Goal: Task Accomplishment & Management: Use online tool/utility

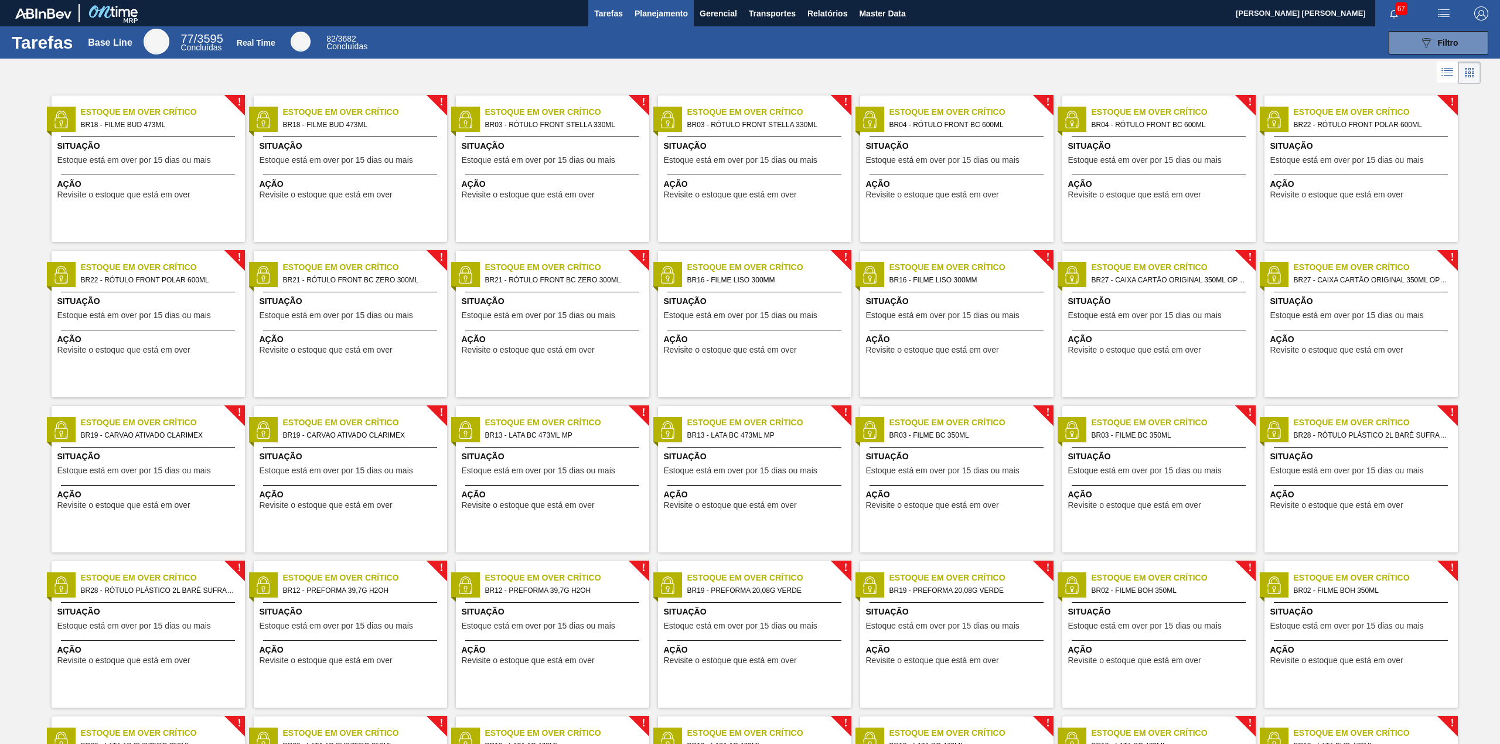
click at [661, 19] on span "Planejamento" at bounding box center [660, 13] width 53 height 14
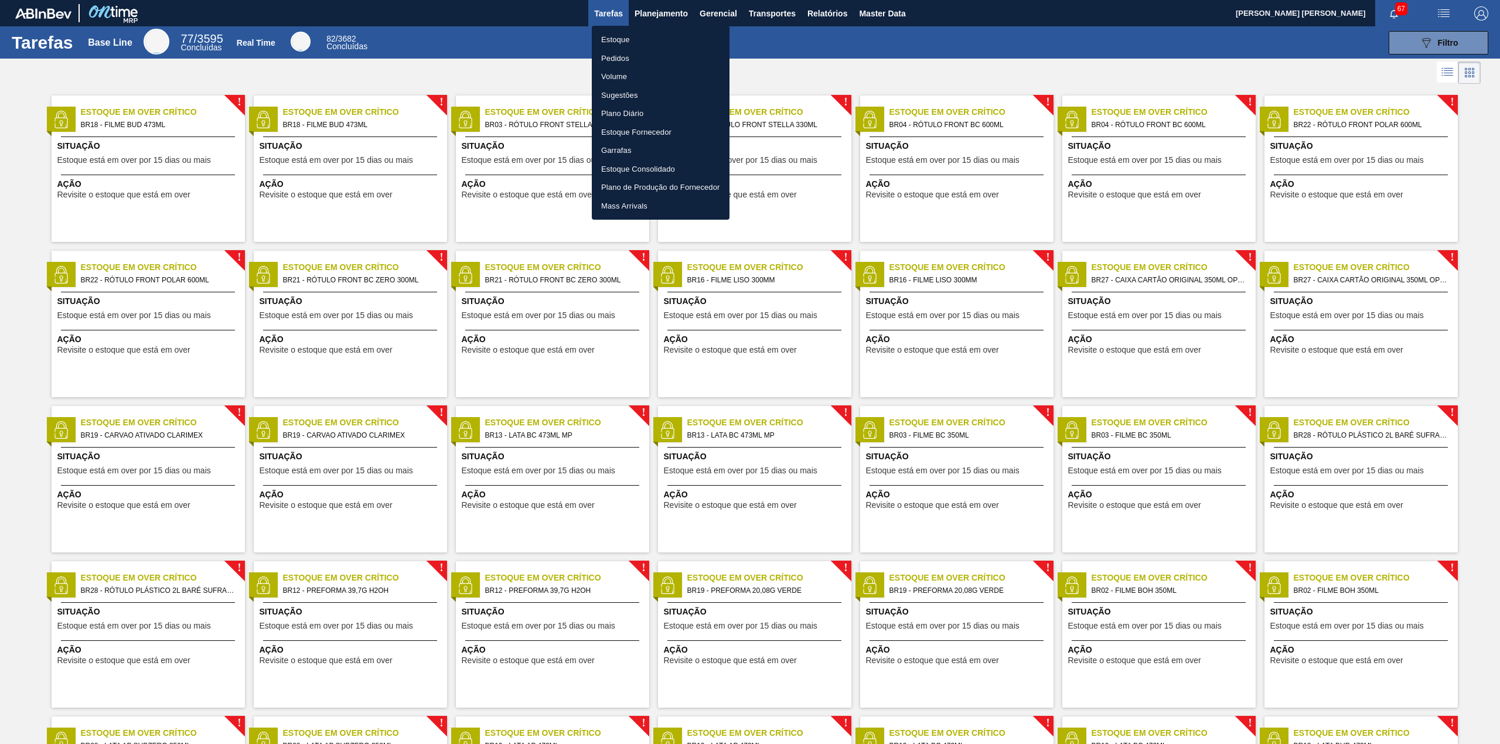
click at [636, 37] on li "Estoque" at bounding box center [661, 39] width 138 height 19
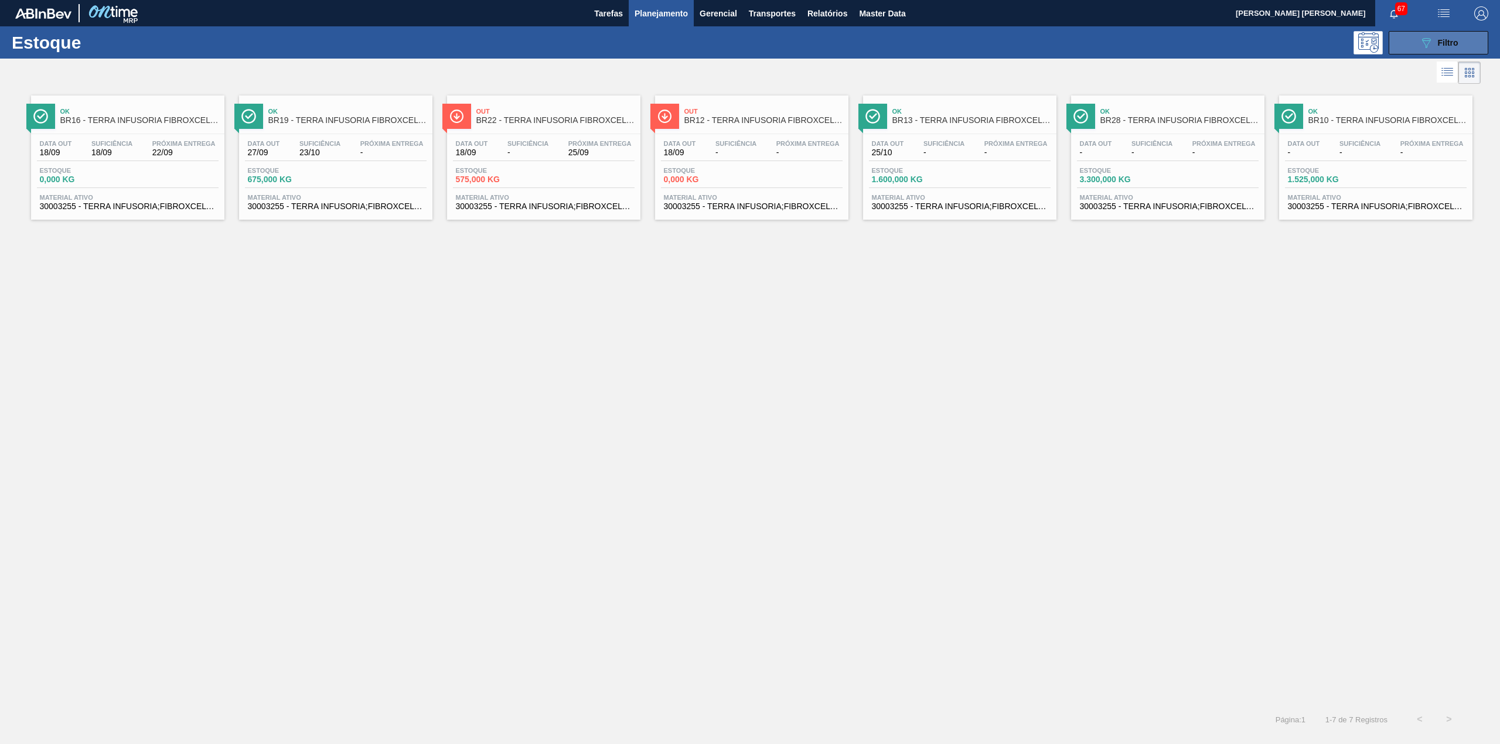
click at [1416, 52] on button "089F7B8B-B2A5-4AFE-B5C0-19BA573D28AC Filtro" at bounding box center [1438, 42] width 100 height 23
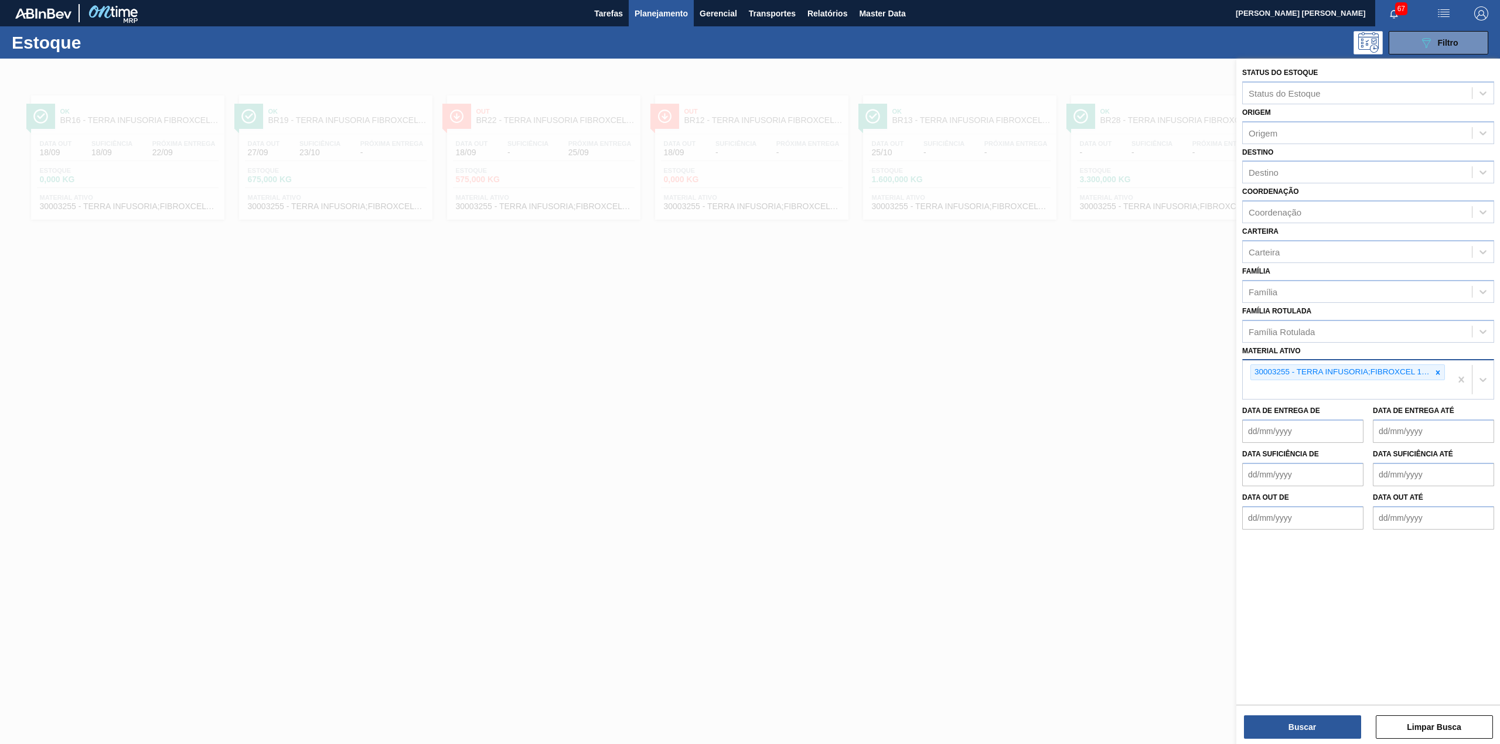
drag, startPoint x: 1435, startPoint y: 366, endPoint x: 1362, endPoint y: 378, distance: 74.2
click at [1435, 370] on div at bounding box center [1437, 372] width 13 height 15
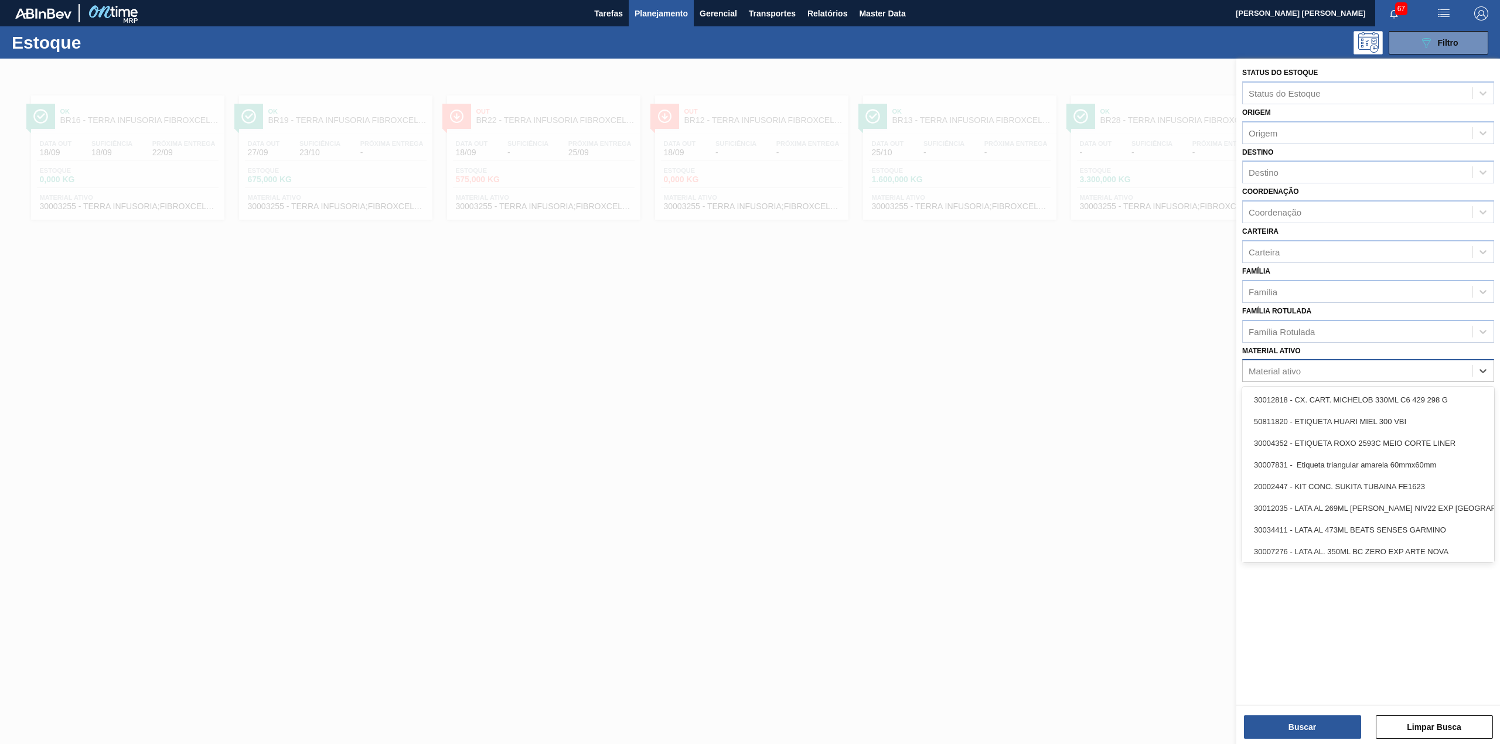
click at [1341, 363] on div "Material ativo" at bounding box center [1356, 371] width 229 height 17
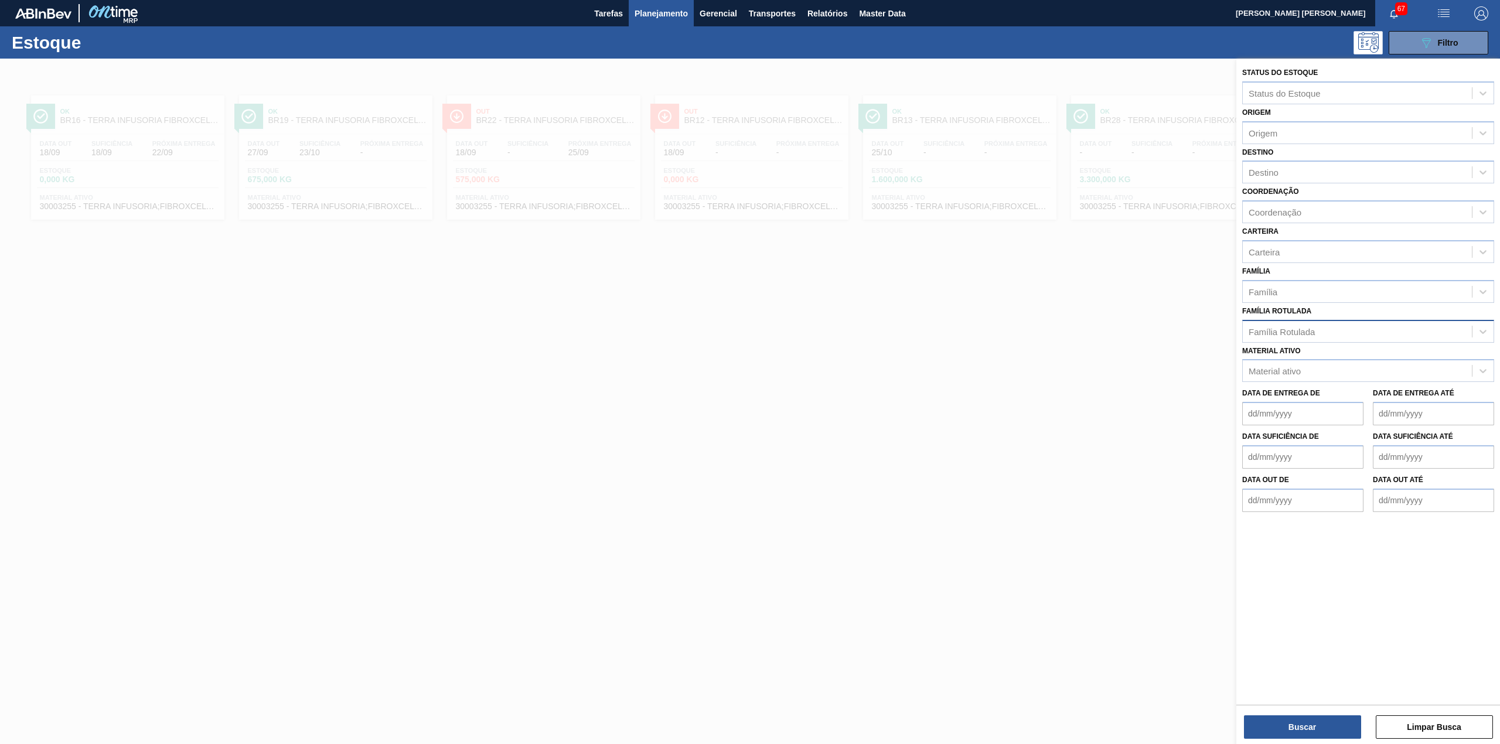
click at [1320, 336] on div "Família Rotulada" at bounding box center [1356, 331] width 229 height 17
click at [1318, 336] on div "Família Rotulada" at bounding box center [1356, 331] width 229 height 17
click at [1289, 291] on div "Família" at bounding box center [1356, 291] width 229 height 17
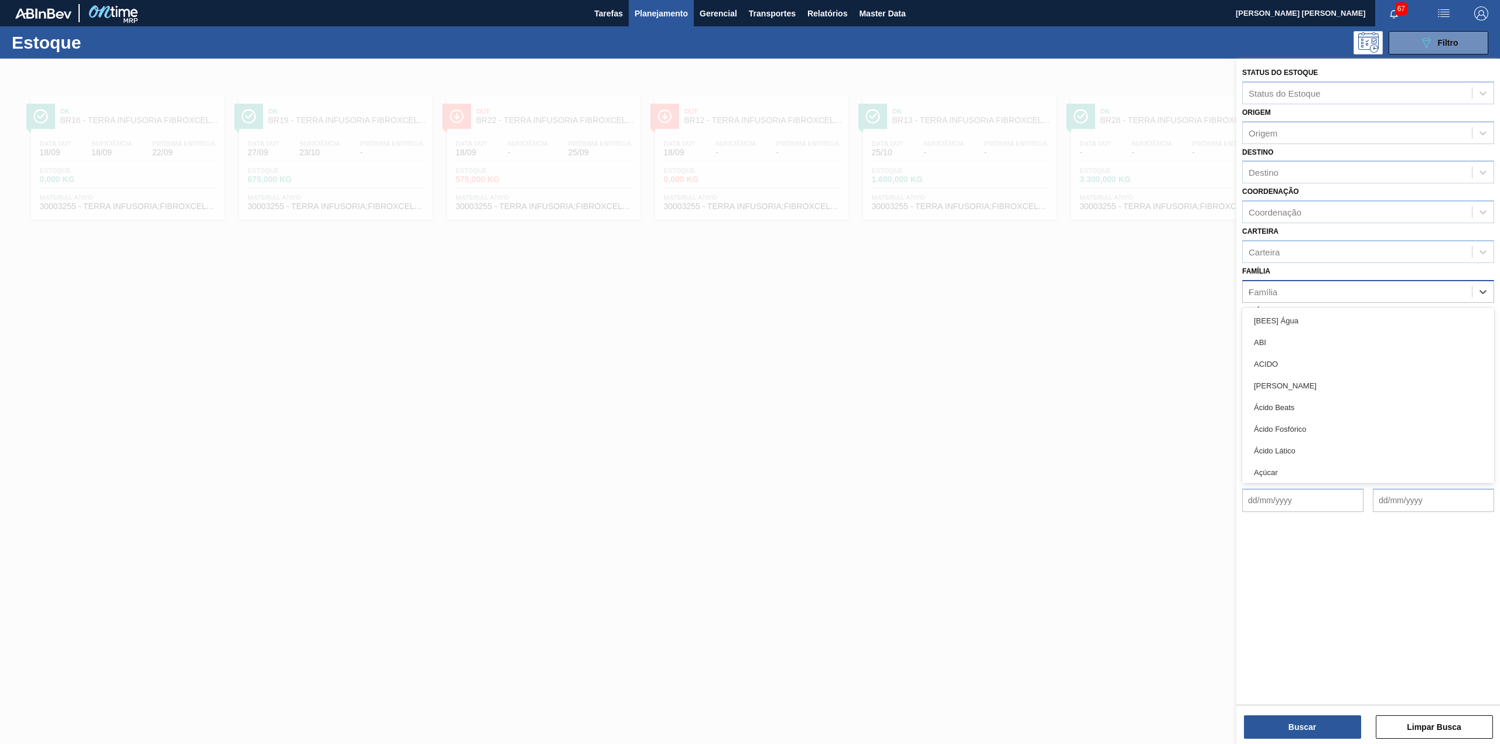
type input "carv"
click at [1369, 336] on div "Carvão Ativado" at bounding box center [1368, 343] width 252 height 22
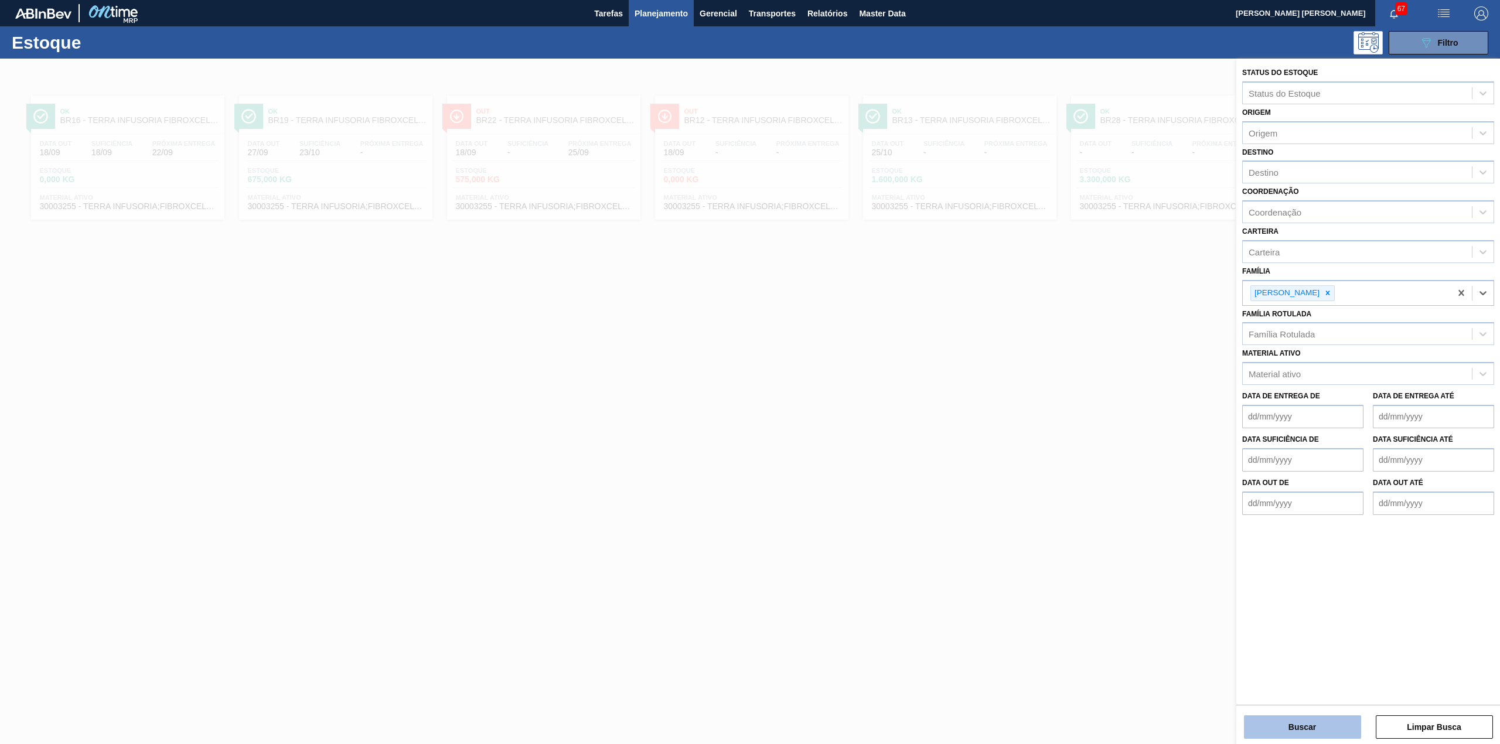
click at [1339, 716] on button "Buscar" at bounding box center [1302, 726] width 117 height 23
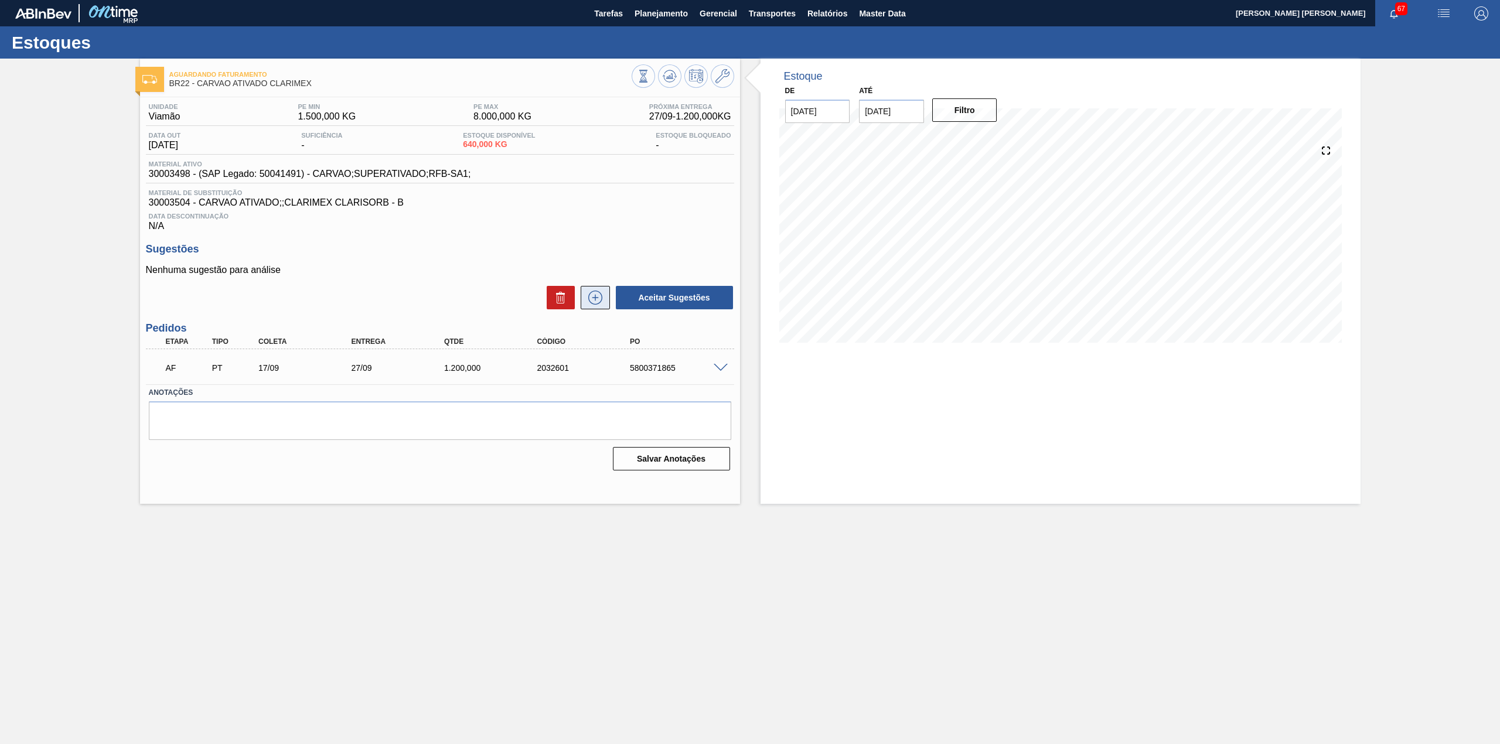
click at [603, 307] on button at bounding box center [594, 297] width 29 height 23
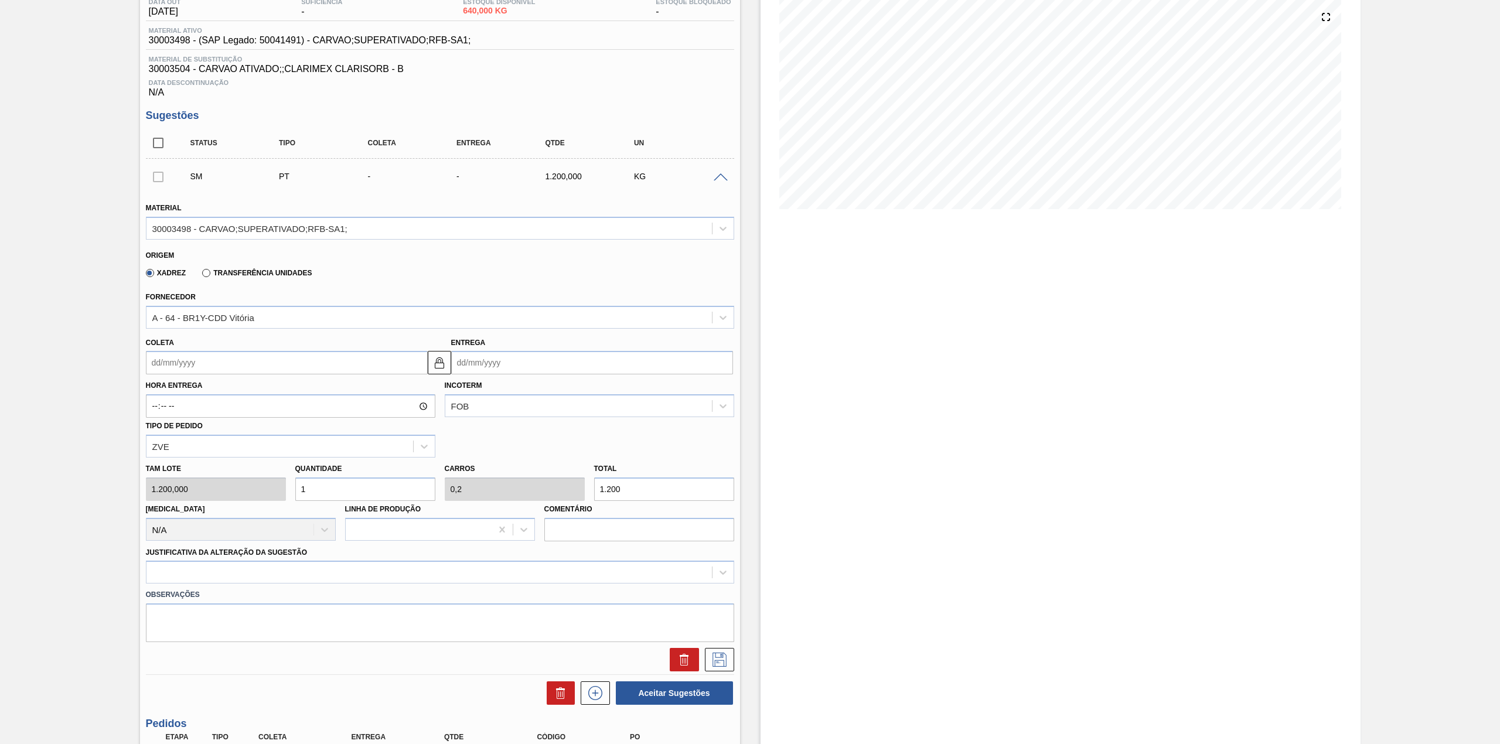
scroll to position [156, 0]
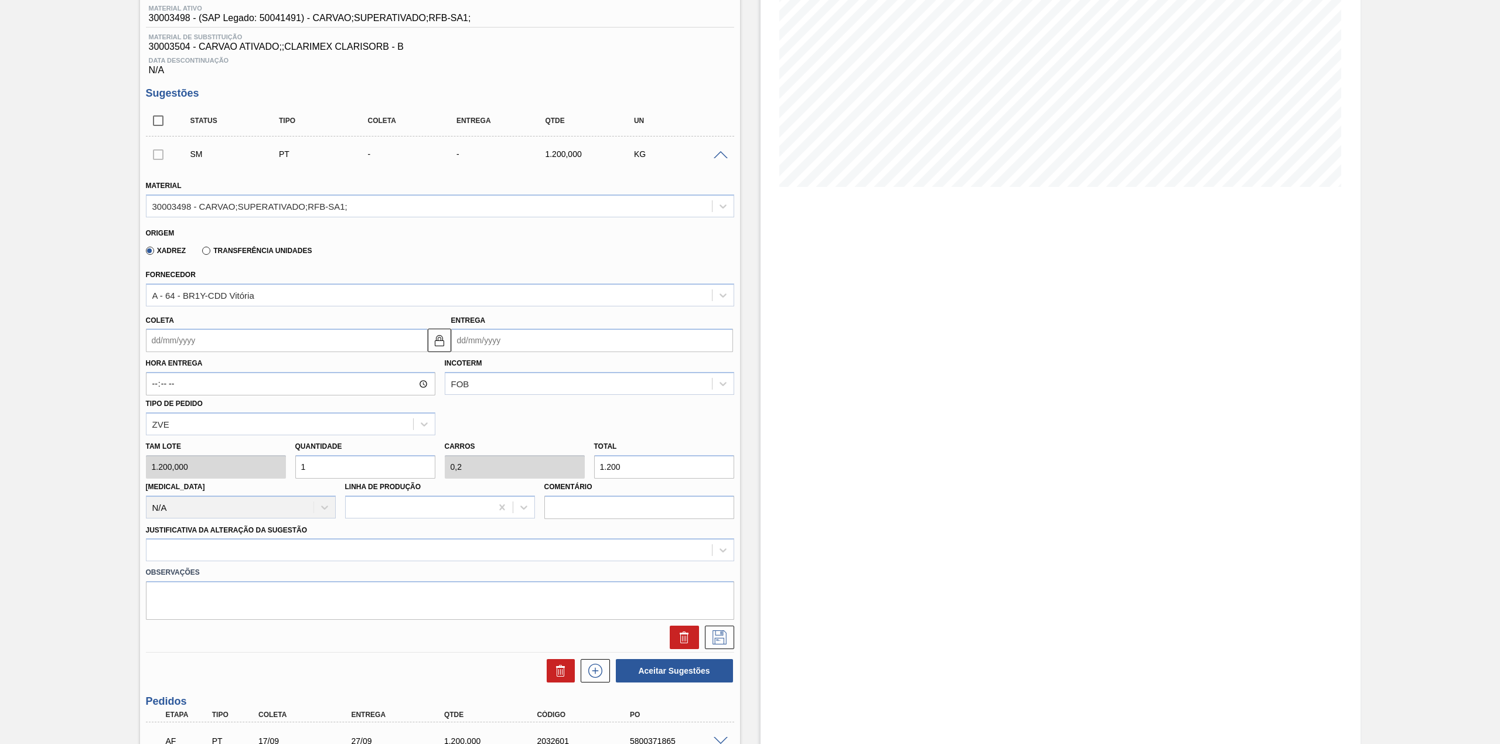
click at [228, 258] on div "Xadrez Transferência Unidades" at bounding box center [226, 250] width 171 height 20
click at [245, 251] on label "Transferência Unidades" at bounding box center [257, 251] width 110 height 8
click at [200, 253] on input "Transferência Unidades" at bounding box center [200, 253] width 0 height 0
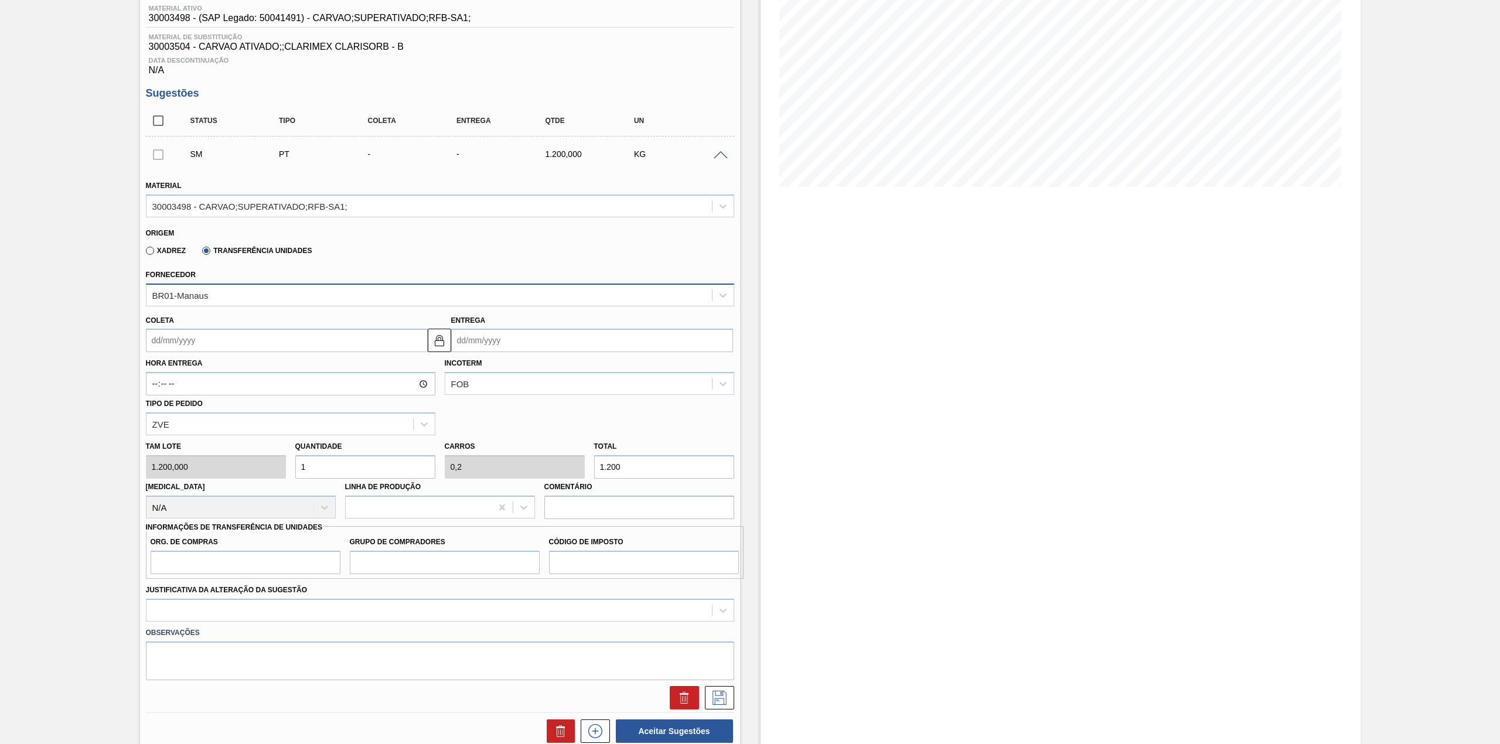
click at [268, 303] on div "BR01-Manaus" at bounding box center [428, 294] width 565 height 17
type input "cur"
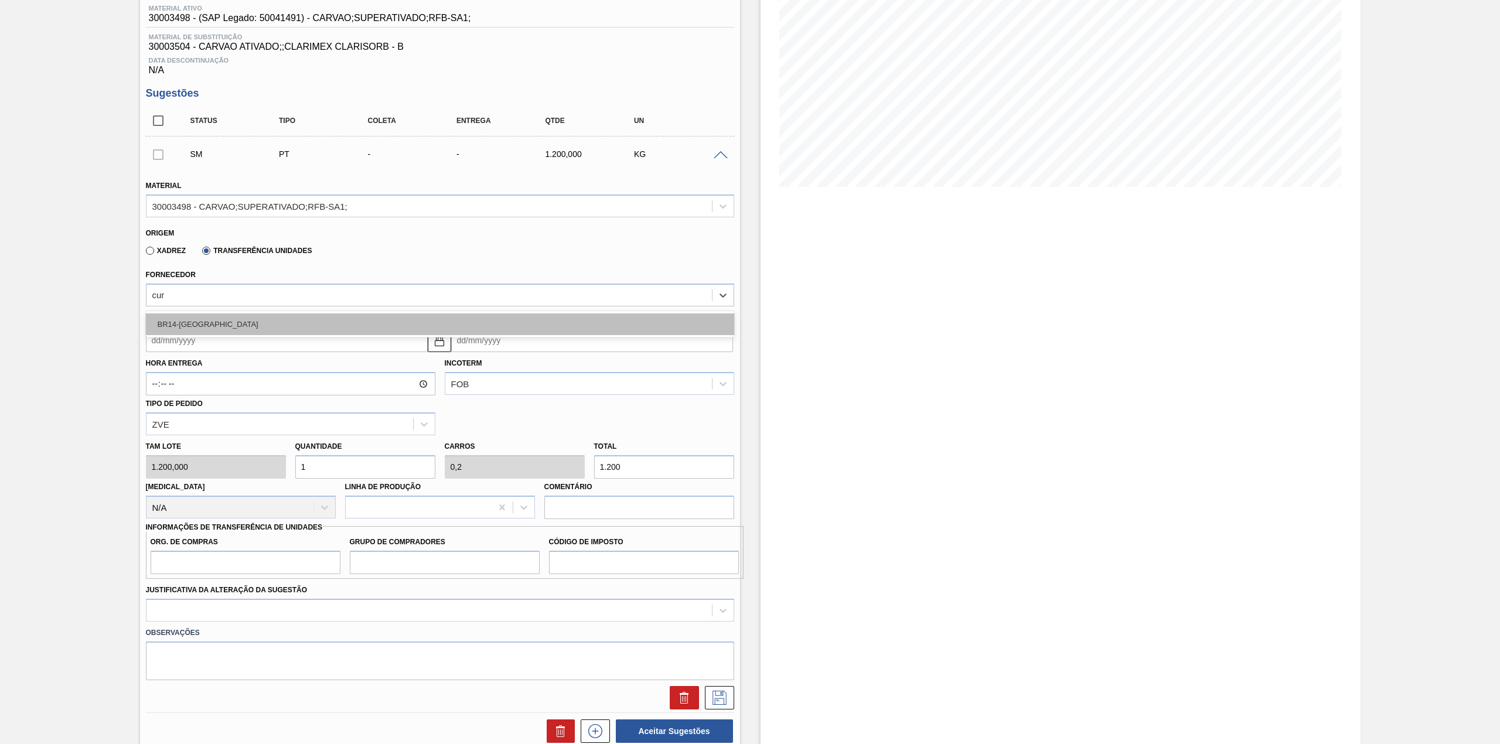
click at [380, 330] on div "BR14-Curitibana" at bounding box center [440, 324] width 588 height 22
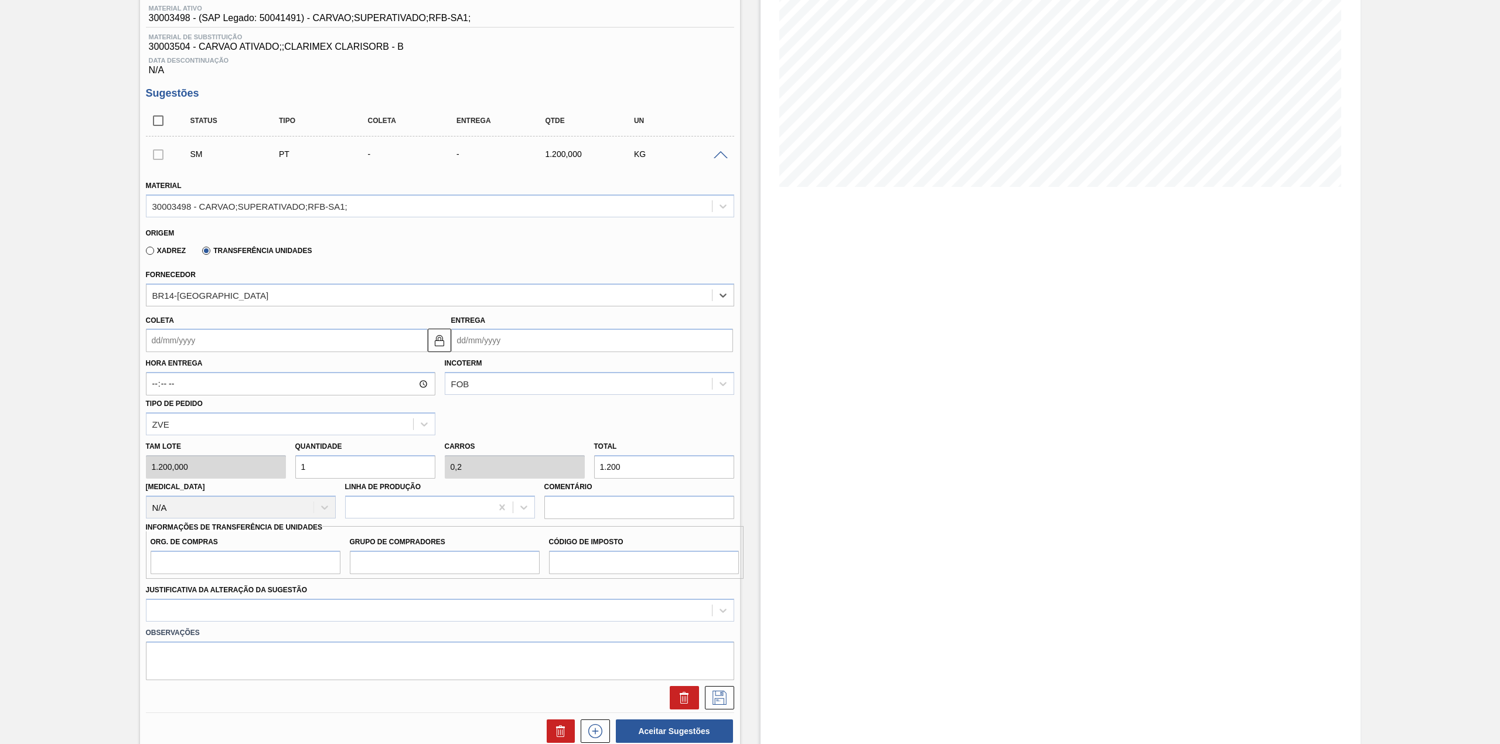
click at [315, 352] on input "Coleta" at bounding box center [287, 340] width 282 height 23
click at [237, 448] on div "18" at bounding box center [235, 444] width 16 height 16
type input "18/09/2025"
type input "28/09/2025"
click at [701, 472] on input "1.200" at bounding box center [664, 466] width 140 height 23
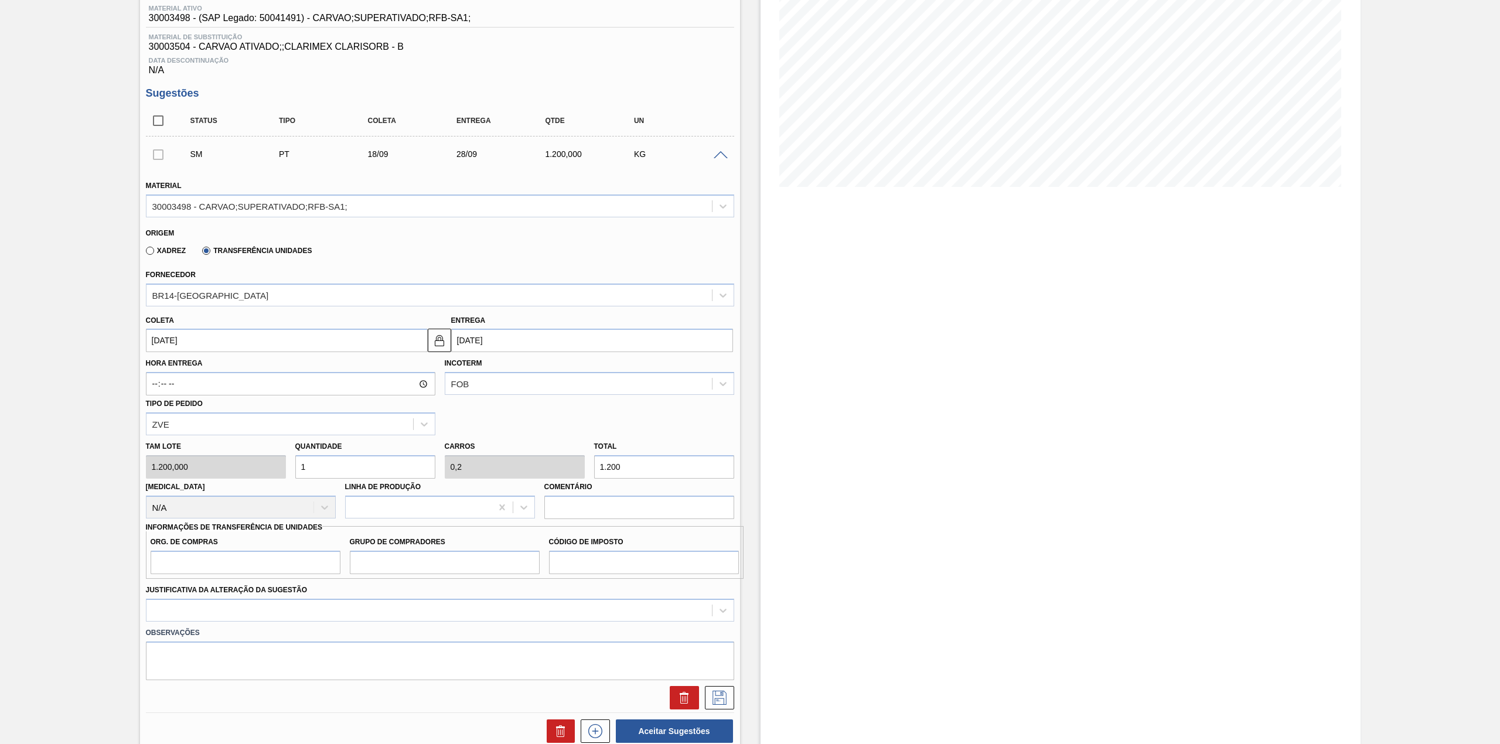
click at [701, 472] on input "1.200" at bounding box center [664, 466] width 140 height 23
type input "0,001"
type input "0"
type input "1"
type input "0,008"
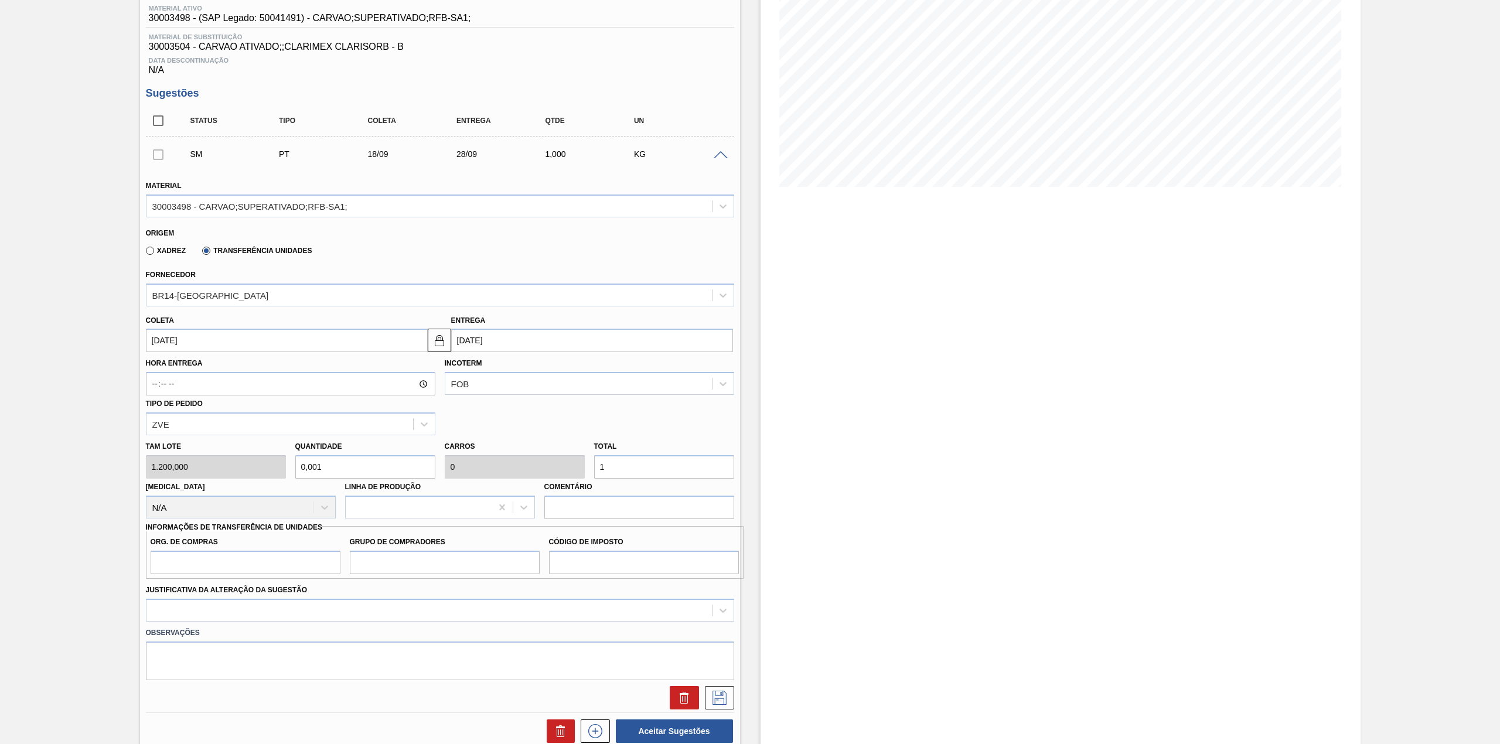
type input "0,002"
type input "10"
type input "0,083"
type input "0,017"
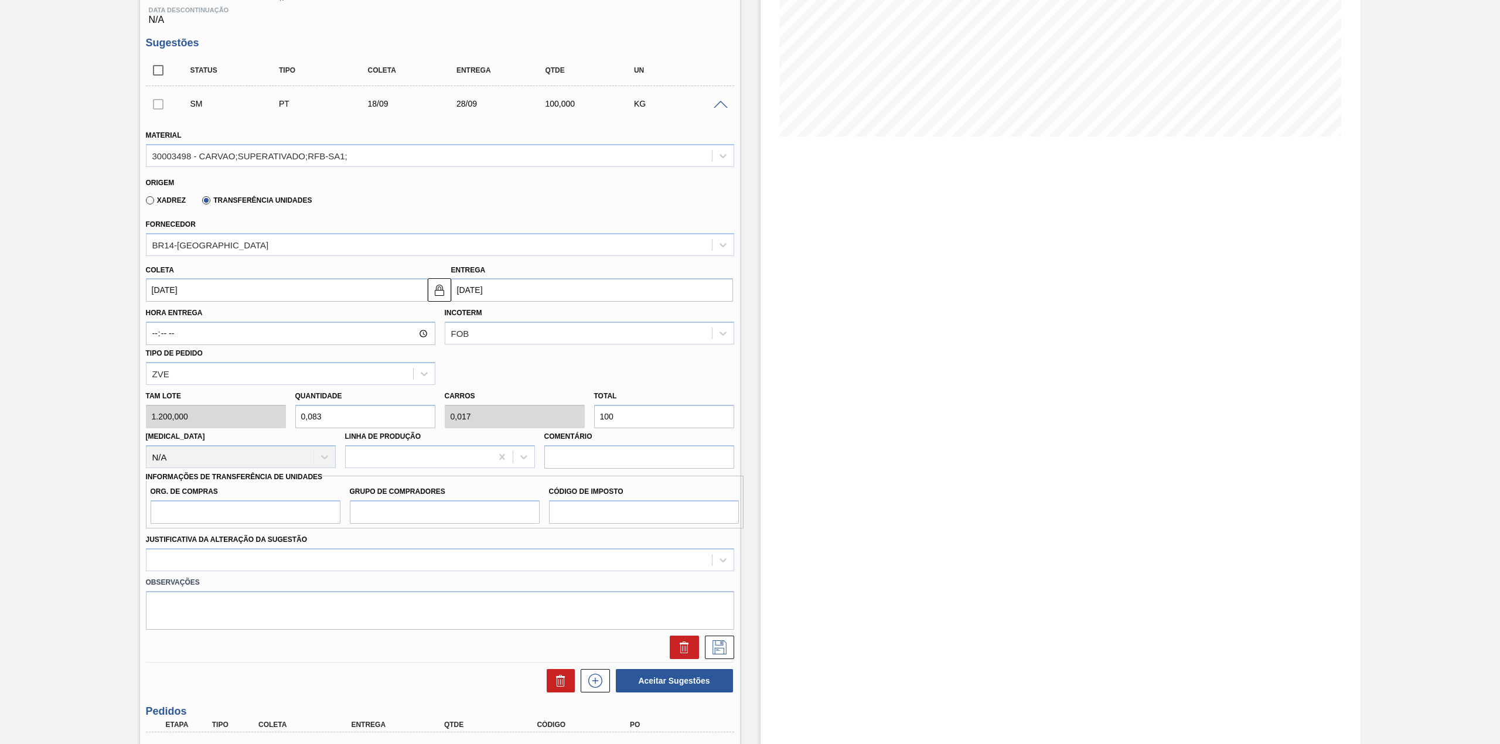
scroll to position [234, 0]
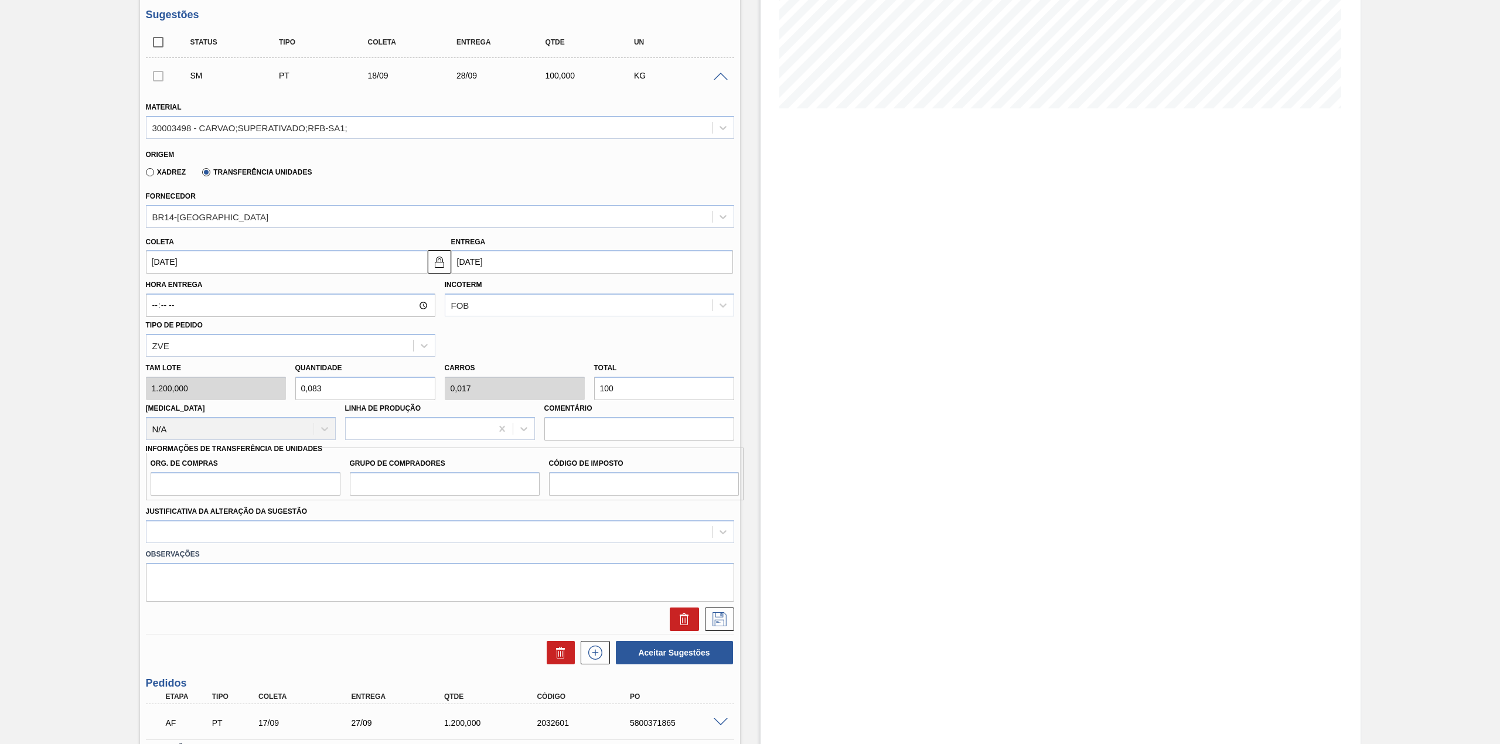
type input "100"
drag, startPoint x: 284, startPoint y: 490, endPoint x: 272, endPoint y: 547, distance: 58.6
click at [282, 490] on input "Org. de Compras" at bounding box center [246, 483] width 190 height 23
type input "BR00"
click at [413, 494] on input "Grupo de Compradores" at bounding box center [445, 483] width 190 height 23
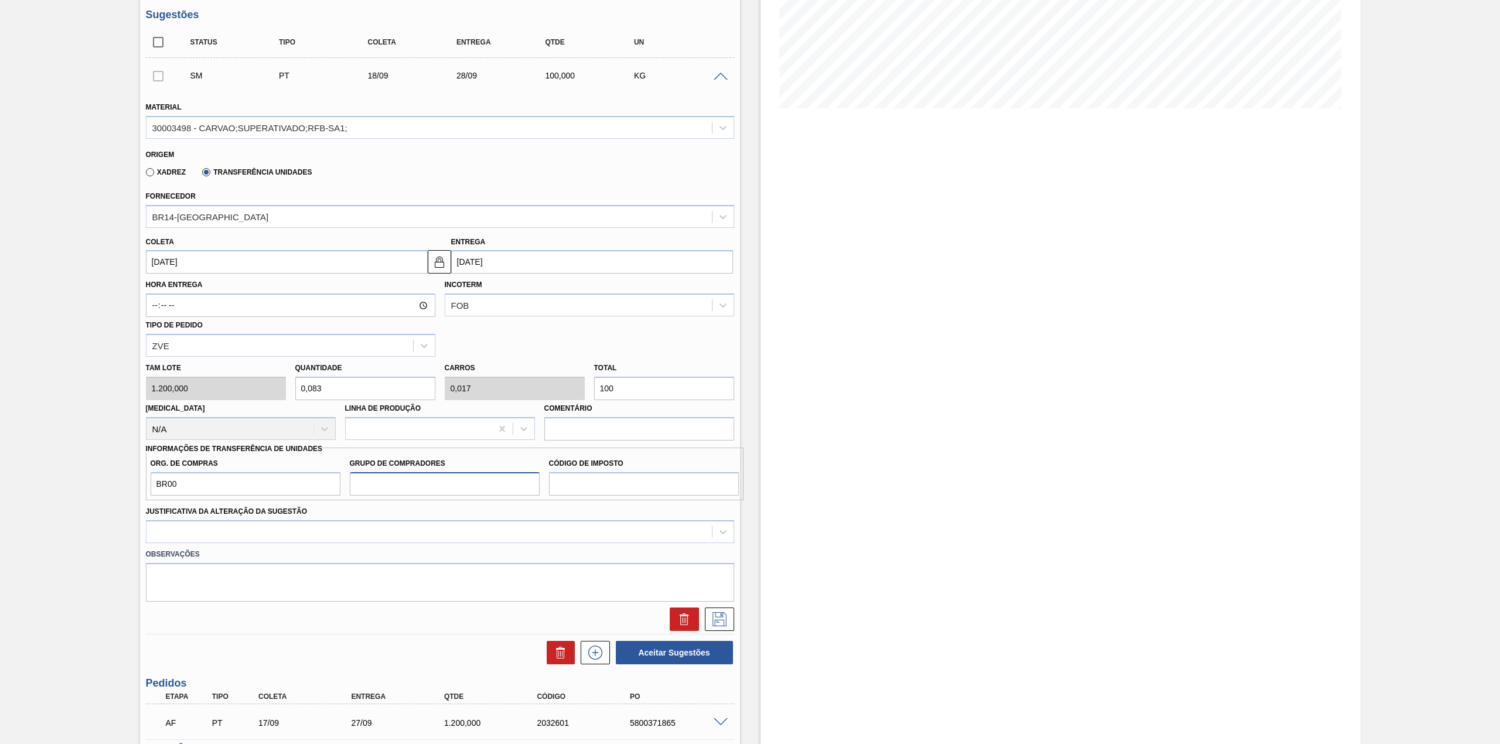
type input "A01"
drag, startPoint x: 579, startPoint y: 491, endPoint x: 614, endPoint y: 519, distance: 45.5
click at [579, 491] on input "Código de Imposto" at bounding box center [644, 483] width 190 height 23
click at [574, 489] on input "Código de Imposto" at bounding box center [644, 483] width 190 height 23
type input "I1"
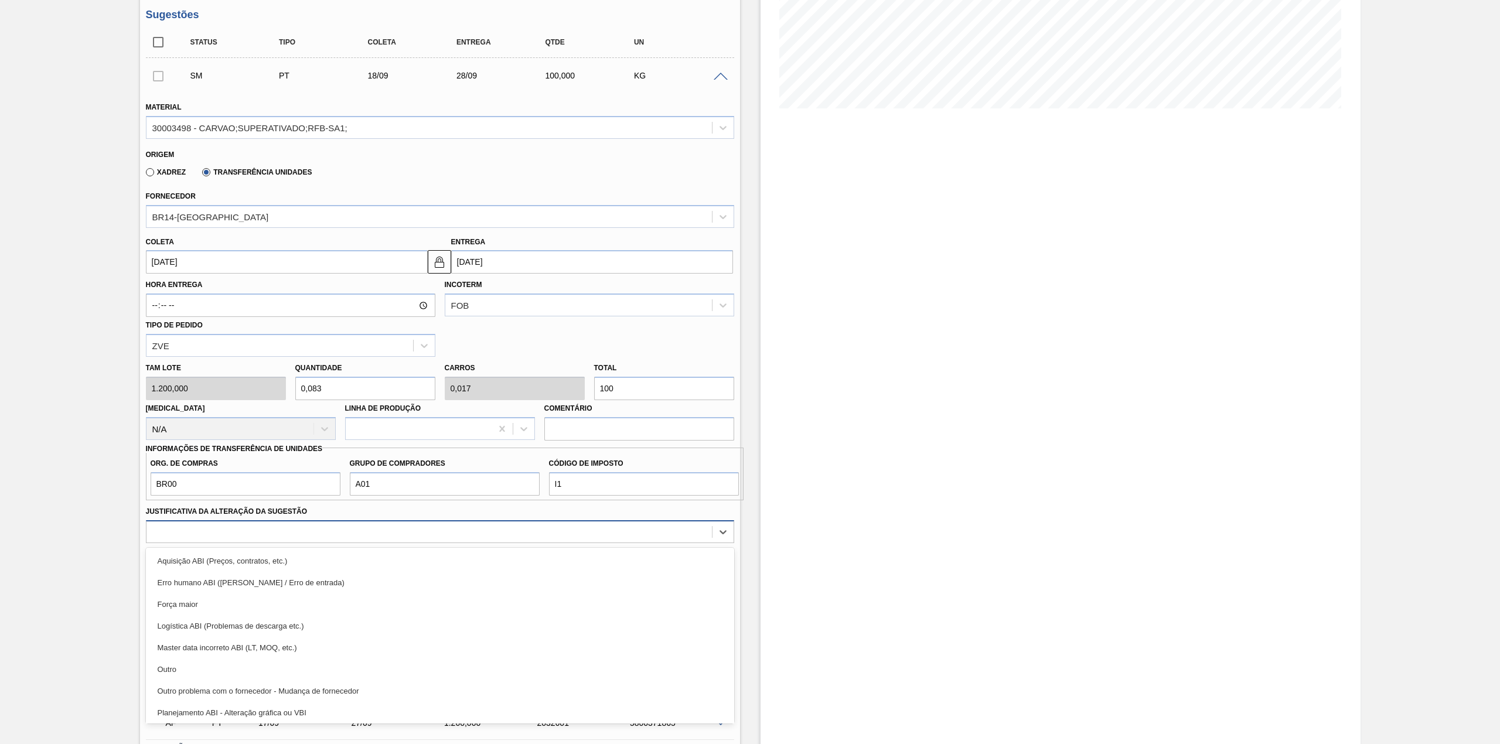
click at [408, 533] on div at bounding box center [428, 531] width 565 height 17
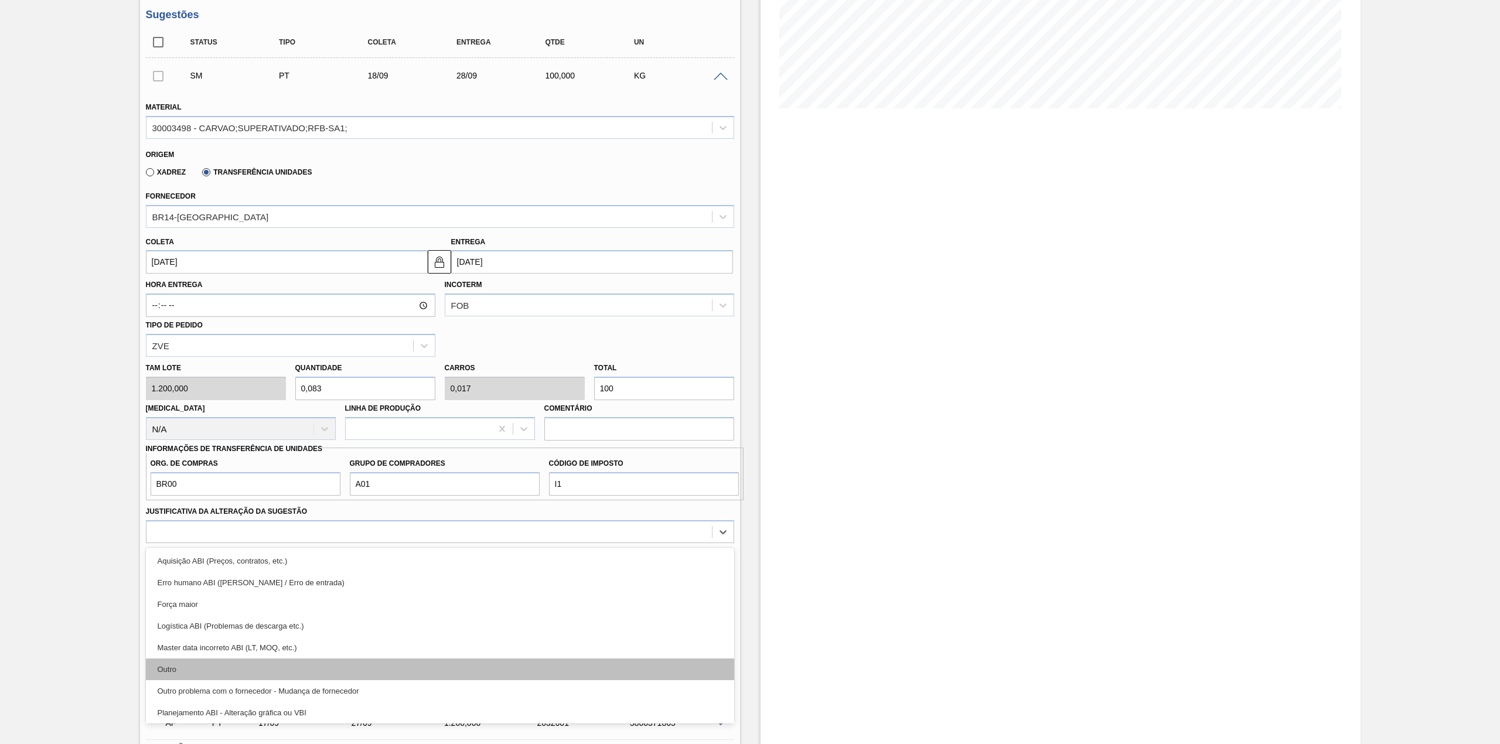
click at [284, 660] on div "Outro" at bounding box center [440, 669] width 588 height 22
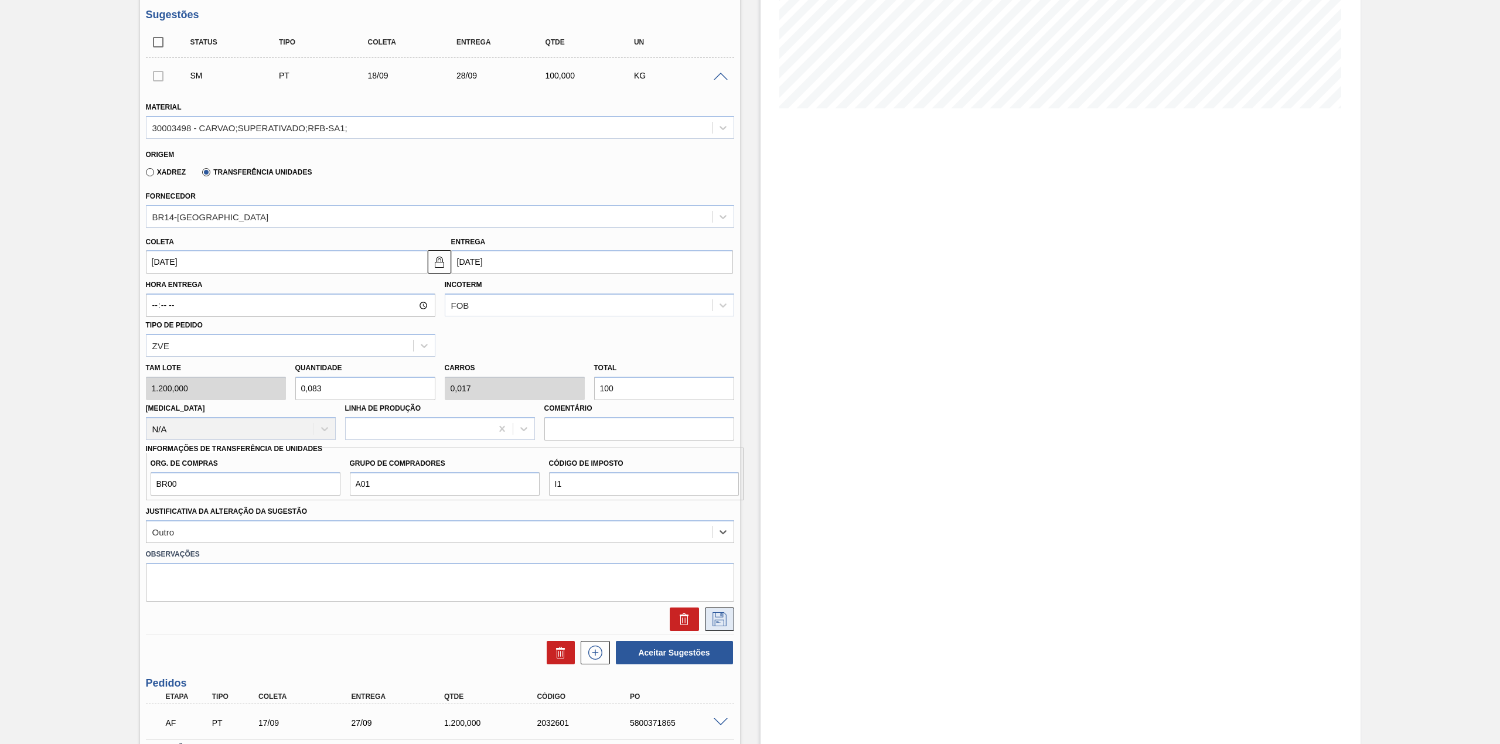
click at [725, 626] on icon at bounding box center [719, 619] width 14 height 14
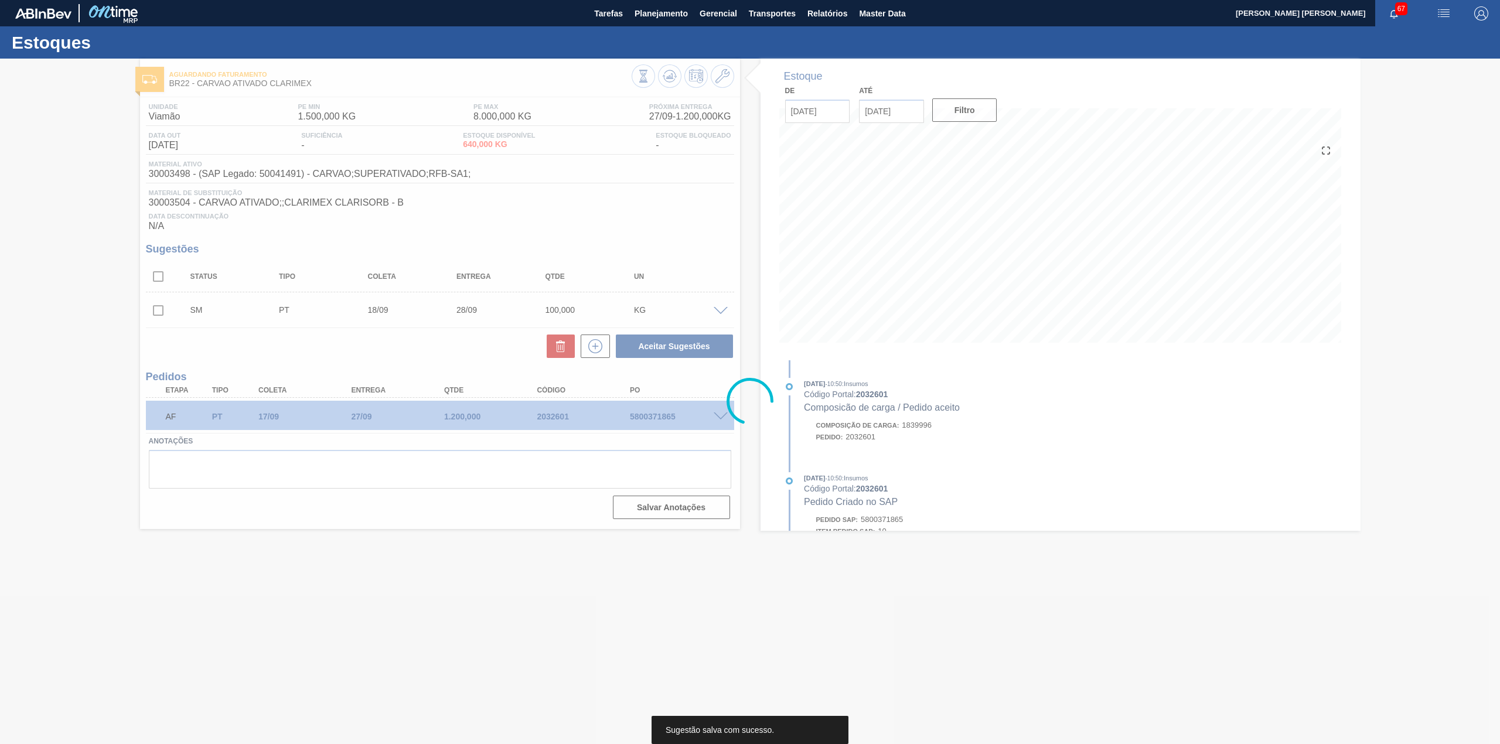
scroll to position [0, 0]
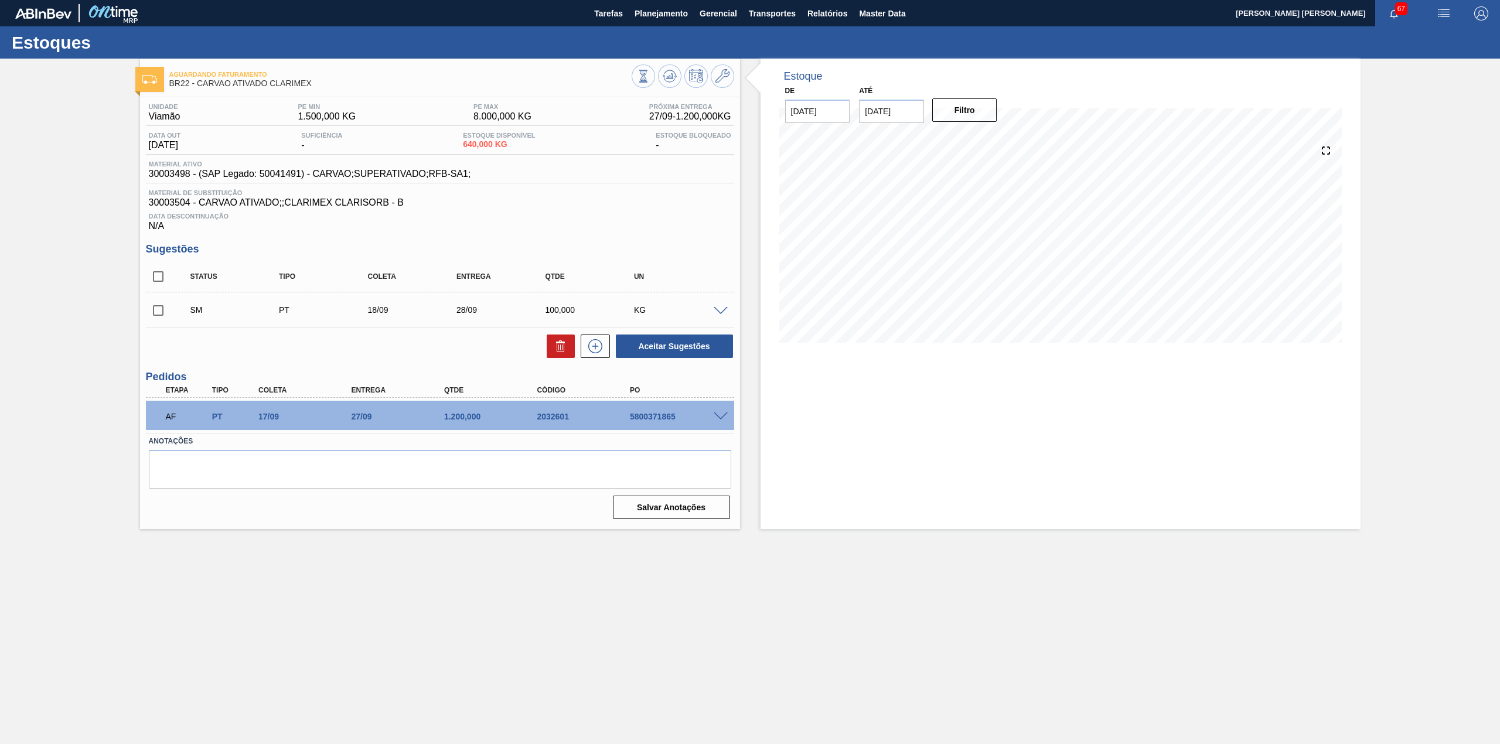
click at [169, 313] on div "SM PT 18/09 28/09 100,000 KG" at bounding box center [440, 309] width 588 height 29
click at [159, 303] on input "checkbox" at bounding box center [158, 310] width 25 height 25
click at [705, 350] on button "Aceitar Sugestões" at bounding box center [674, 345] width 117 height 23
checkbox input "false"
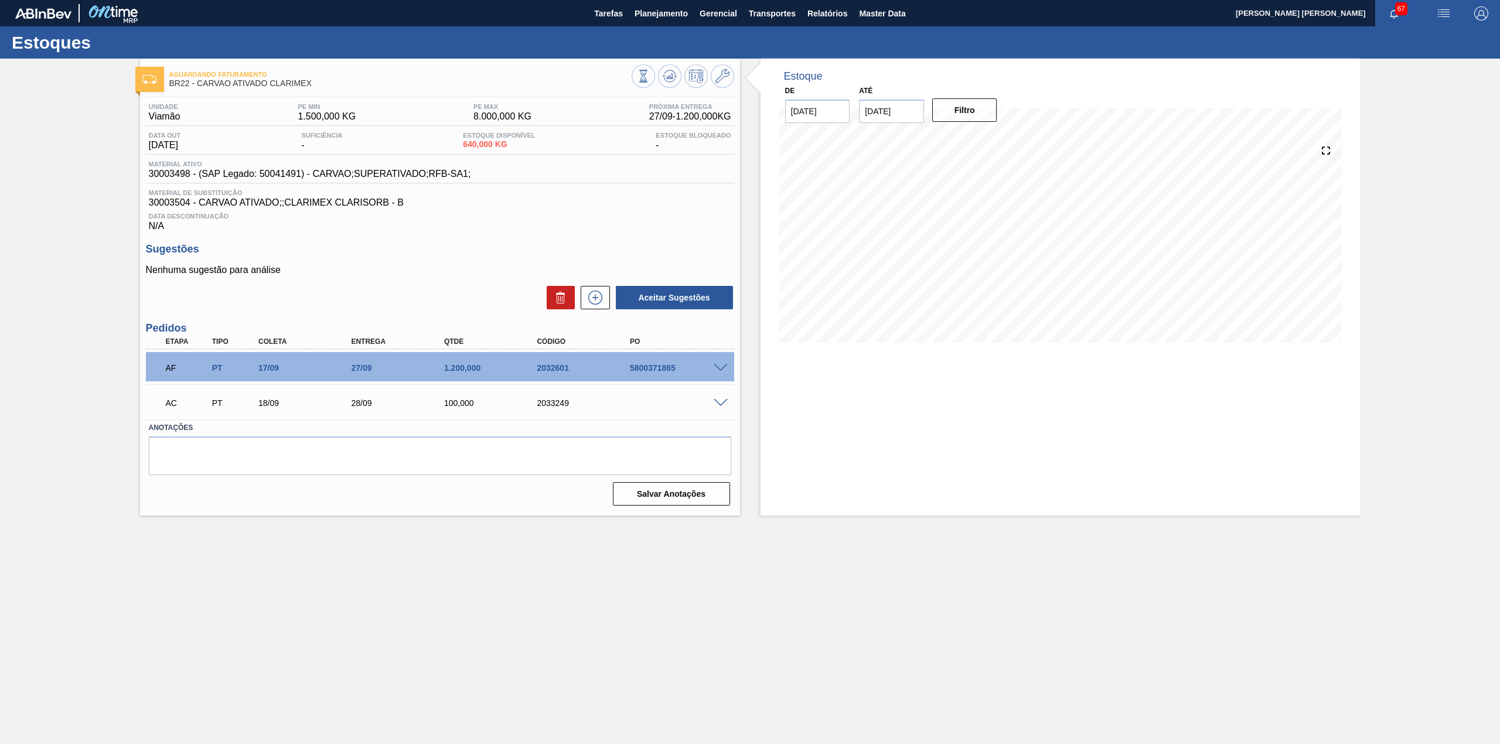
click at [720, 402] on span at bounding box center [720, 403] width 14 height 9
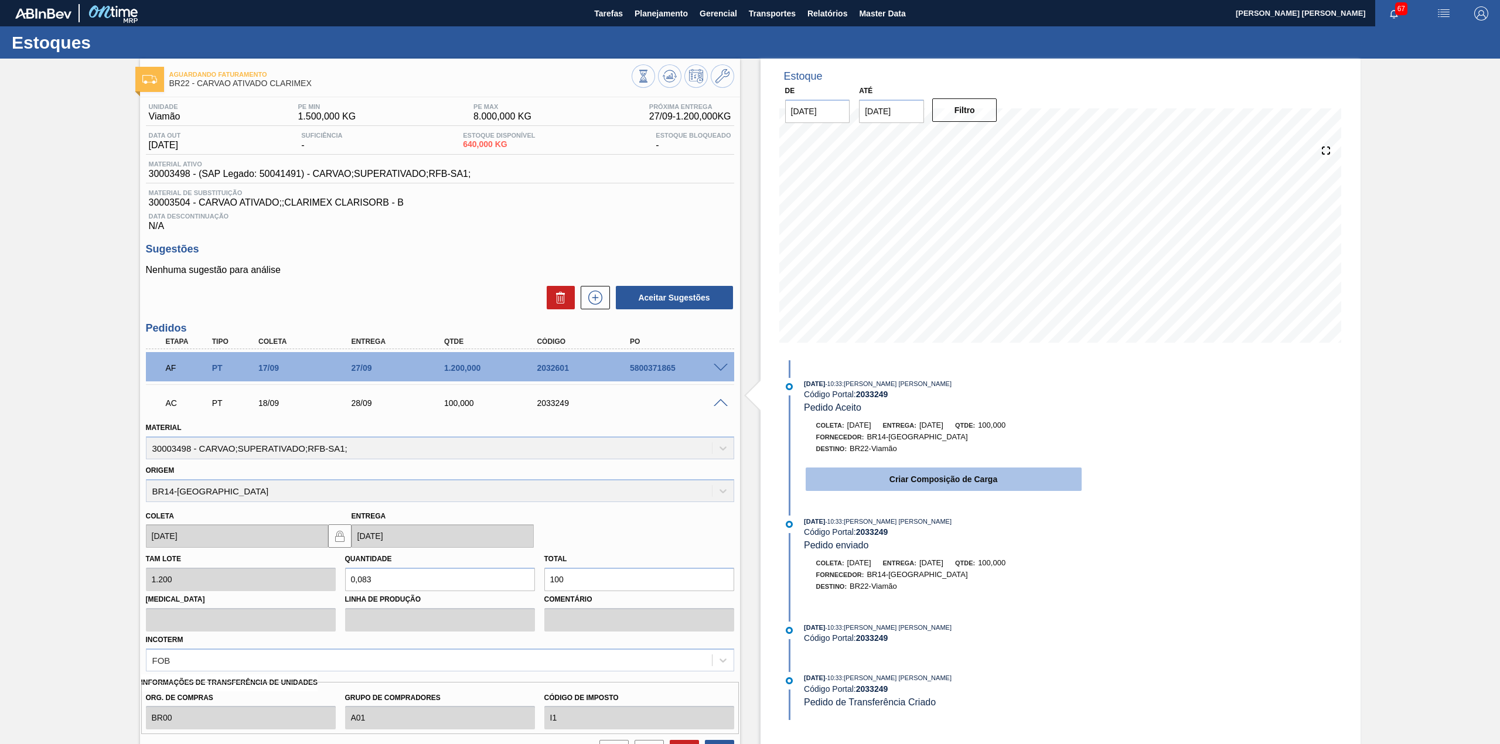
click at [957, 491] on button "Criar Composição de Carga" at bounding box center [943, 478] width 276 height 23
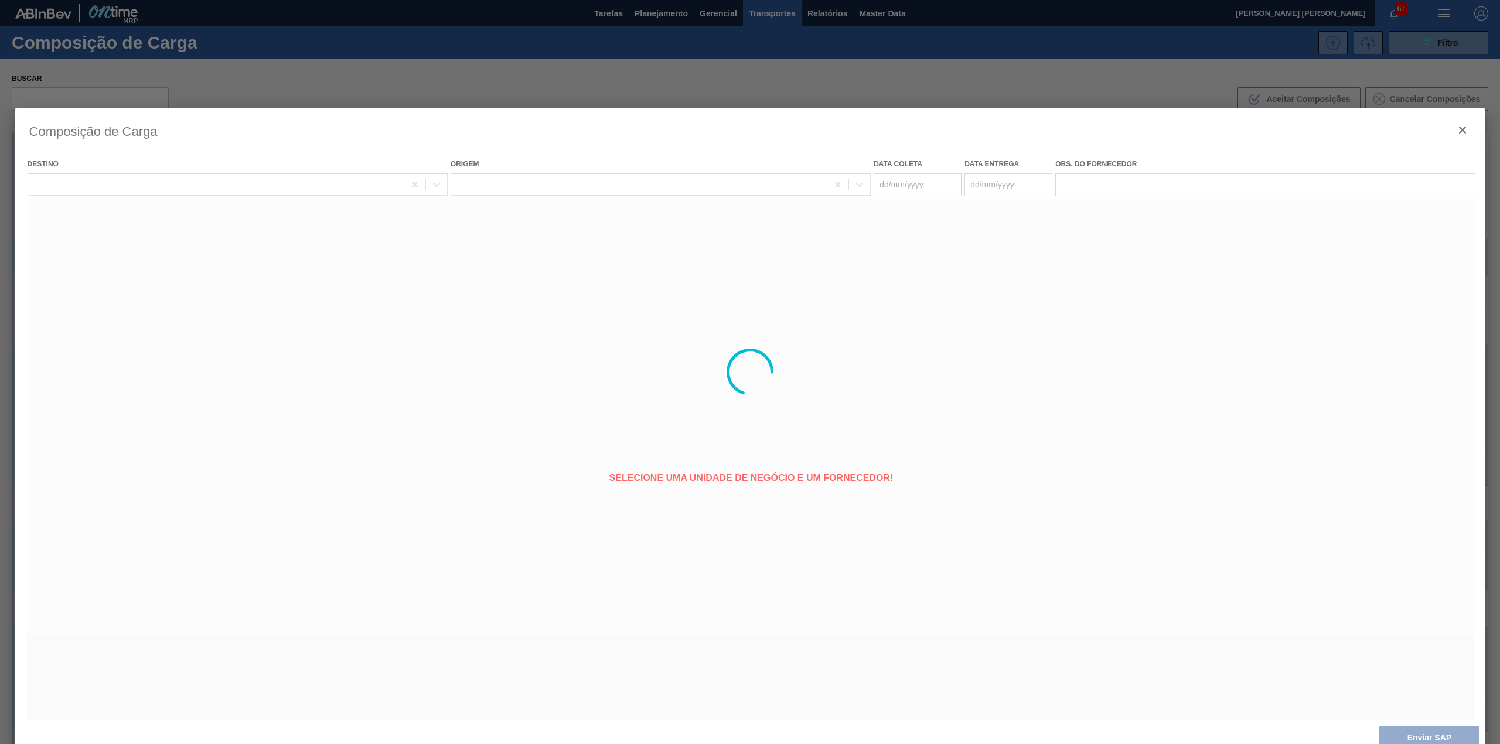
type coleta "18/09/2025"
type entrega "28/09/2025"
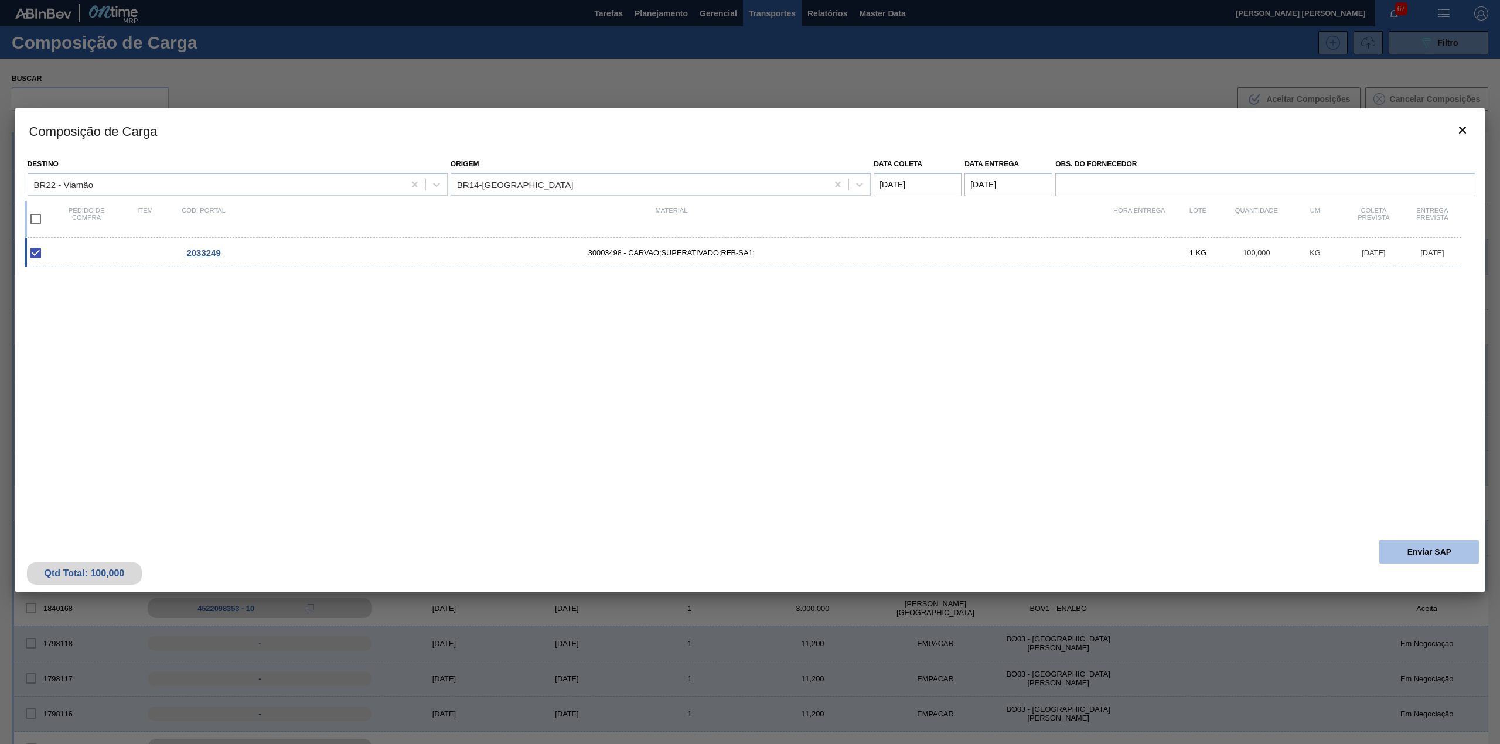
click at [1402, 547] on button "Enviar SAP" at bounding box center [1429, 551] width 100 height 23
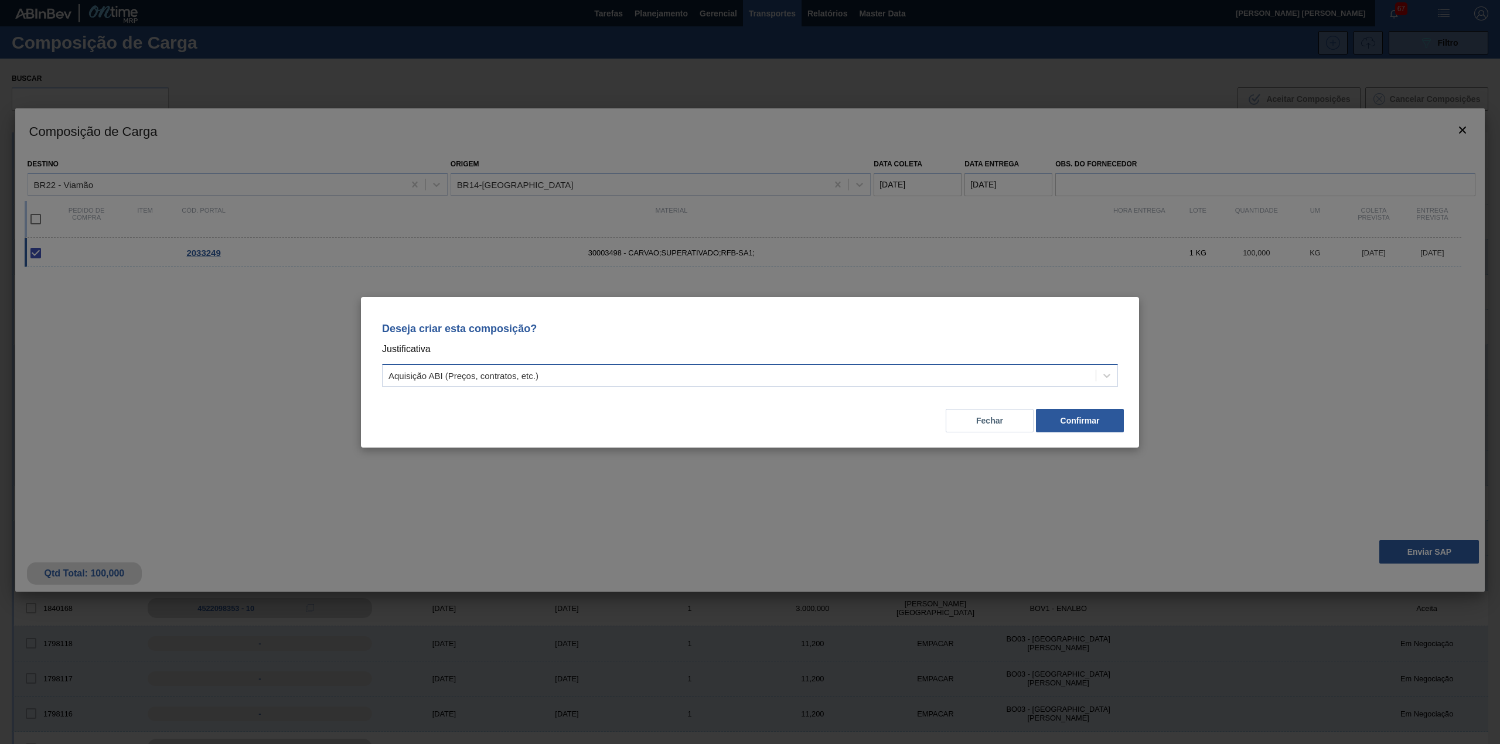
drag, startPoint x: 640, startPoint y: 381, endPoint x: 633, endPoint y: 380, distance: 7.1
click at [638, 380] on div "Aquisição ABI (Preços, contratos, etc.)" at bounding box center [739, 375] width 713 height 17
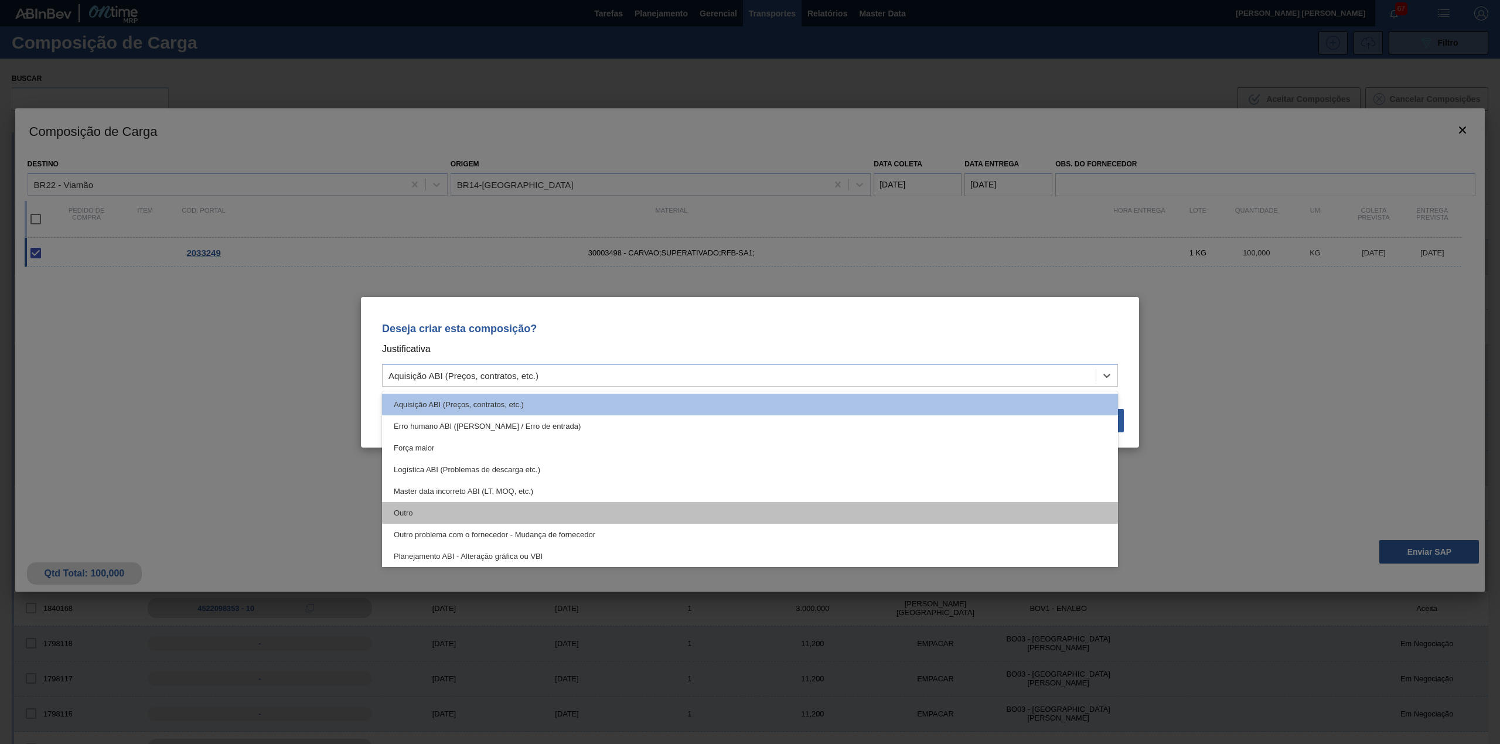
click at [526, 507] on div "Outro" at bounding box center [750, 513] width 736 height 22
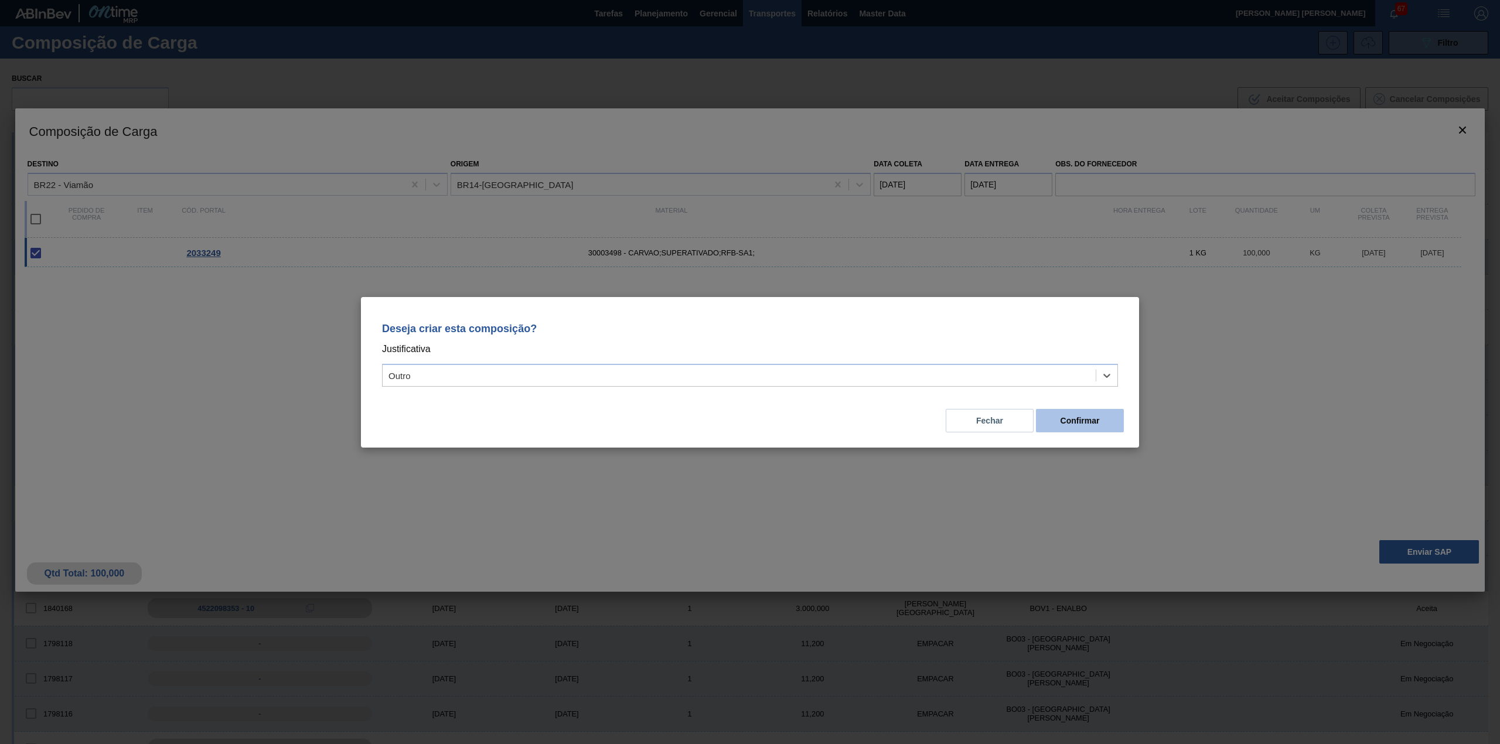
click at [1101, 410] on button "Confirmar" at bounding box center [1080, 420] width 88 height 23
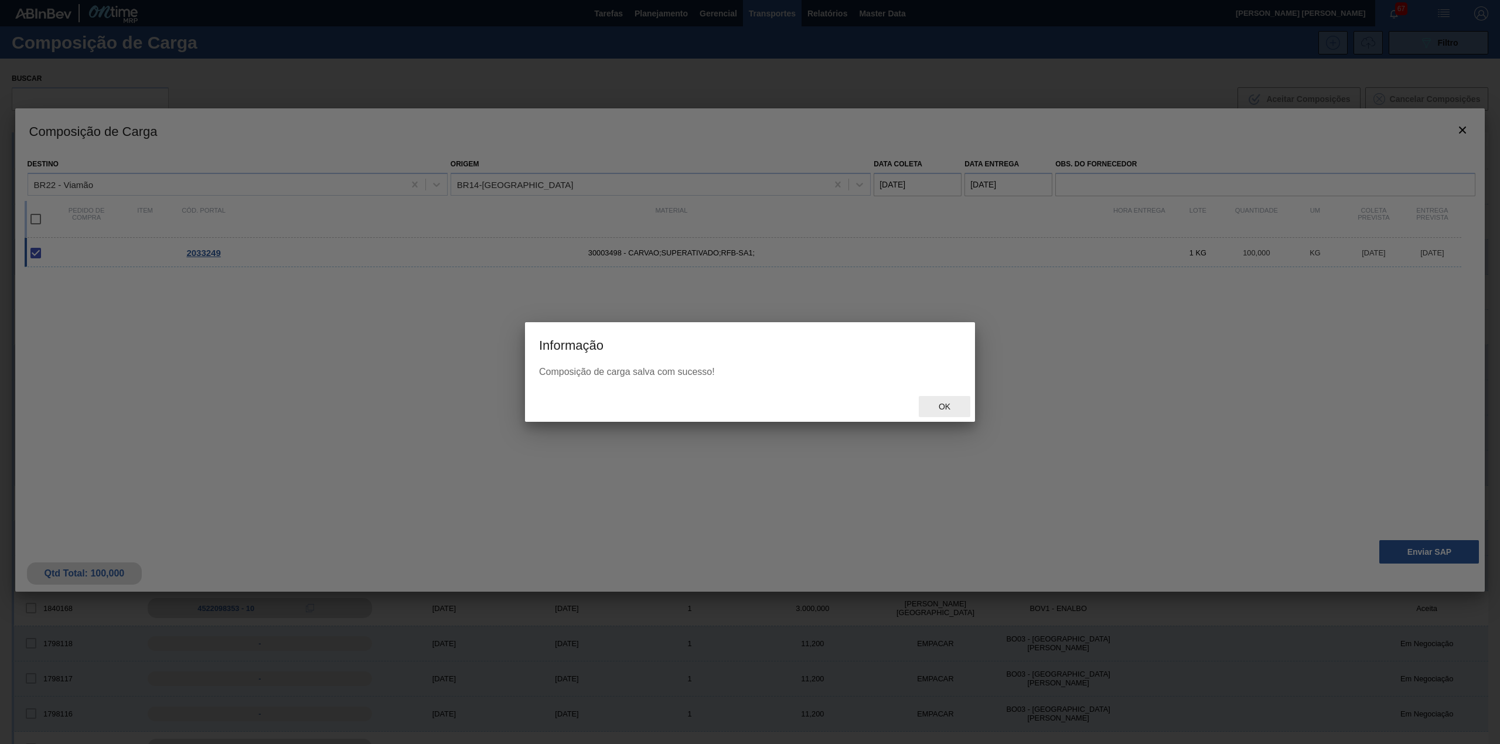
click at [945, 410] on span "Ok" at bounding box center [944, 406] width 30 height 9
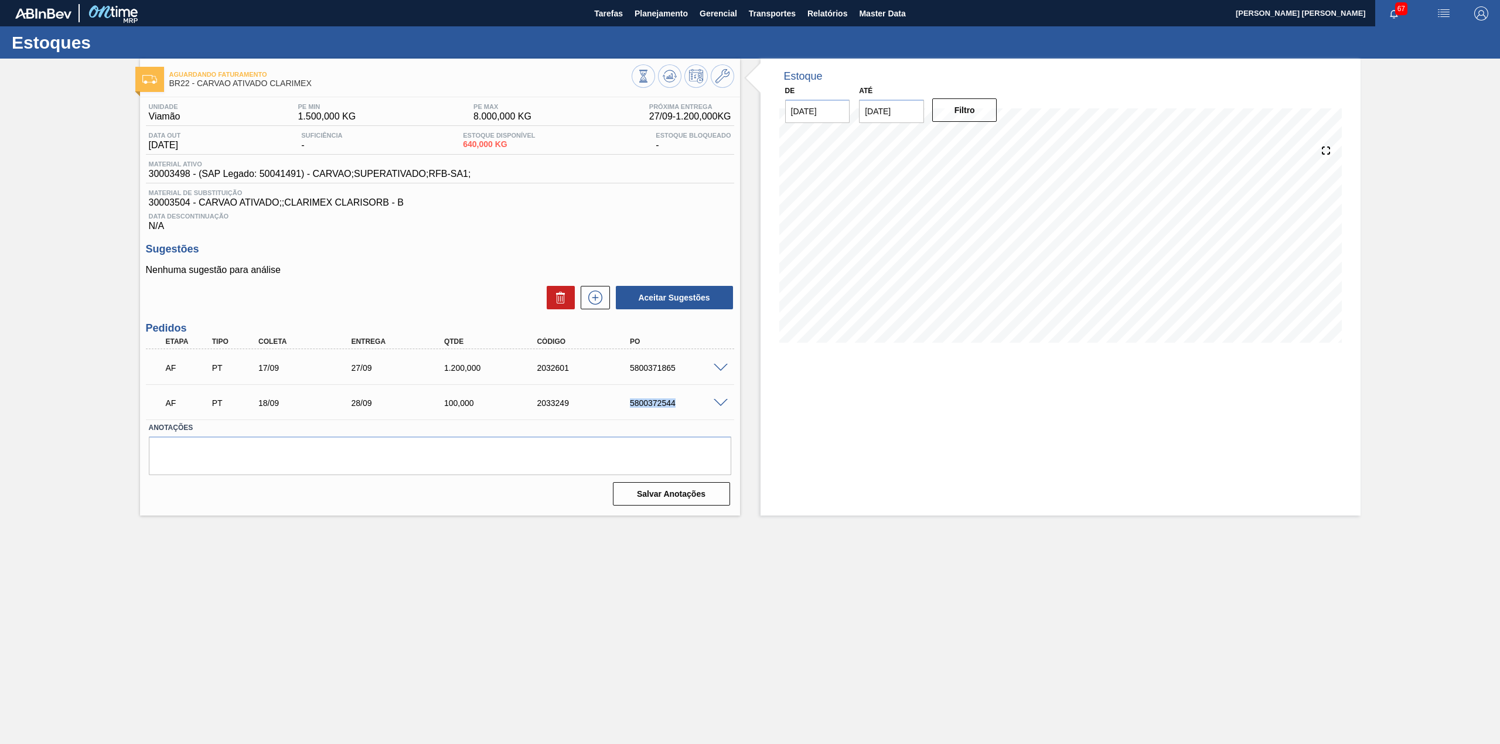
drag, startPoint x: 627, startPoint y: 402, endPoint x: 683, endPoint y: 408, distance: 56.5
click at [683, 408] on div "5800372544" at bounding box center [680, 402] width 106 height 9
copy div "5800372544"
